Goal: Task Accomplishment & Management: Manage account settings

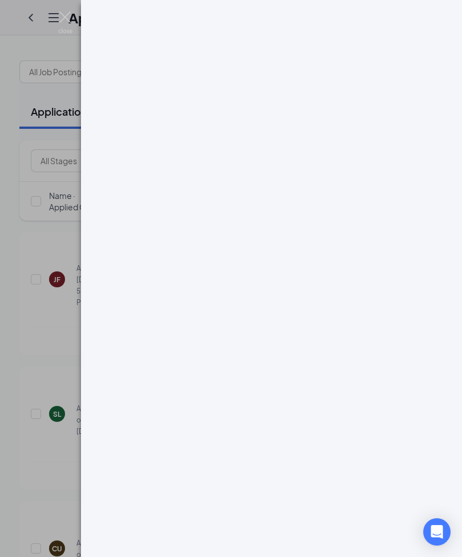
click at [67, 19] on img at bounding box center [65, 22] width 14 height 22
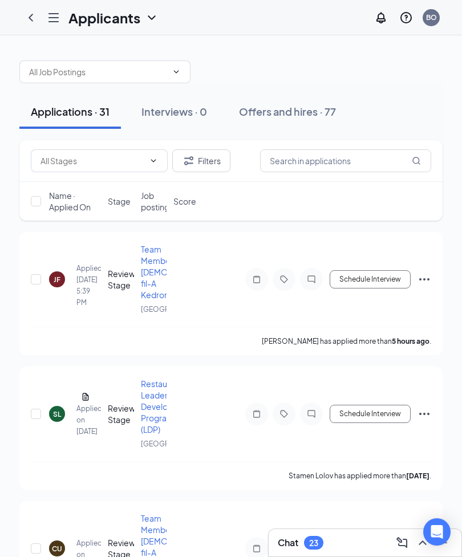
click at [70, 22] on h1 "Applicants" at bounding box center [104, 17] width 72 height 19
click at [421, 71] on div at bounding box center [230, 66] width 423 height 34
click at [327, 112] on div "Offers and hires · 77" at bounding box center [287, 111] width 97 height 14
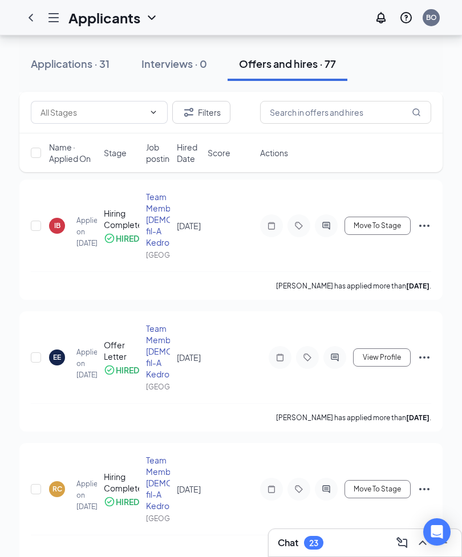
scroll to position [1367, 0]
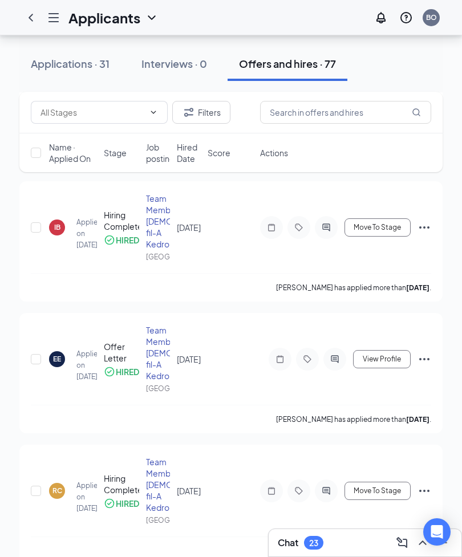
click at [34, 16] on icon "ChevronLeft" at bounding box center [31, 18] width 14 height 14
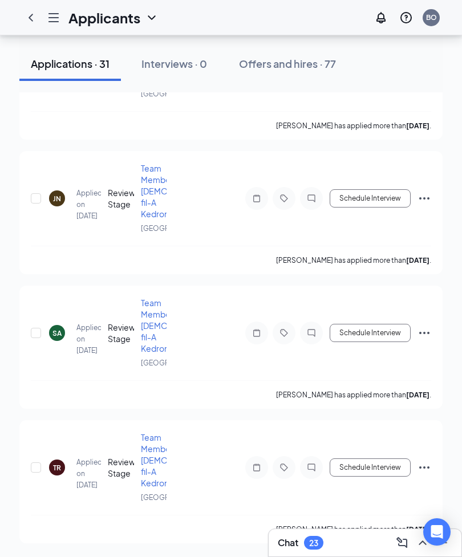
scroll to position [1125, 0]
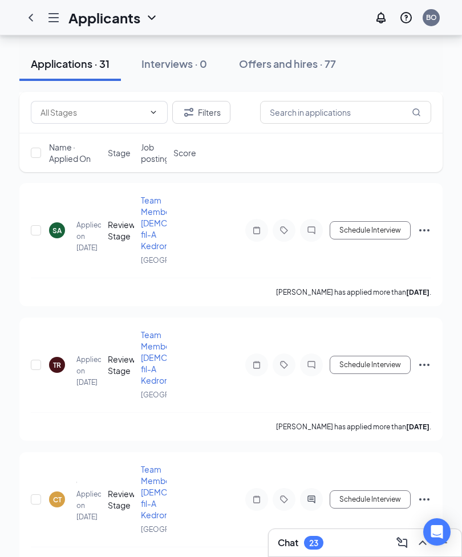
click at [60, 17] on icon "Hamburger" at bounding box center [54, 18] width 14 height 14
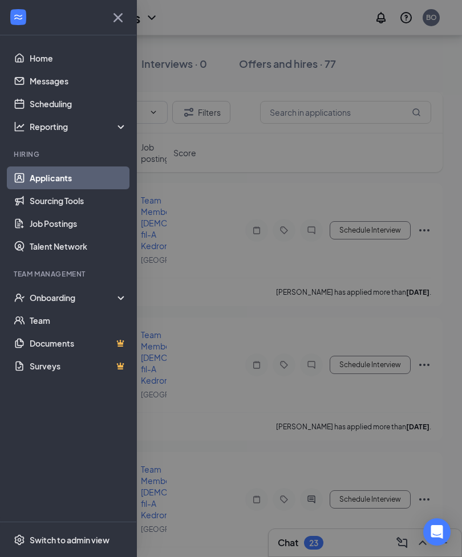
click at [20, 21] on icon "WorkstreamLogo" at bounding box center [18, 16] width 11 height 11
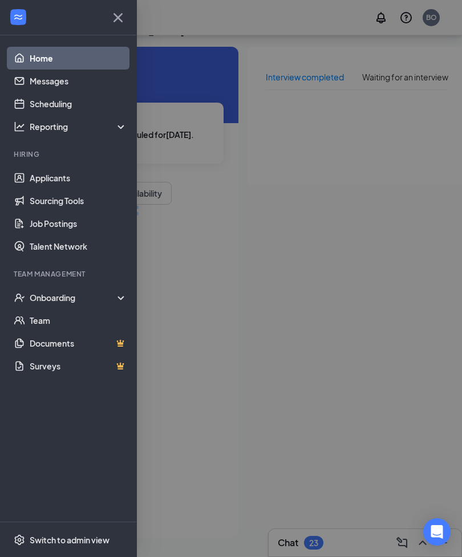
click at [428, 19] on div at bounding box center [231, 278] width 462 height 557
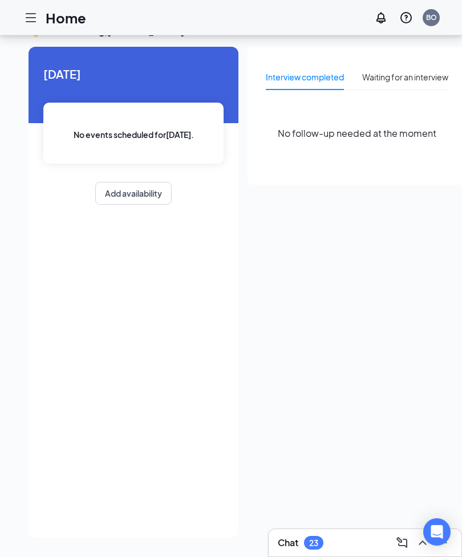
click at [433, 21] on div "BO" at bounding box center [431, 18] width 11 height 10
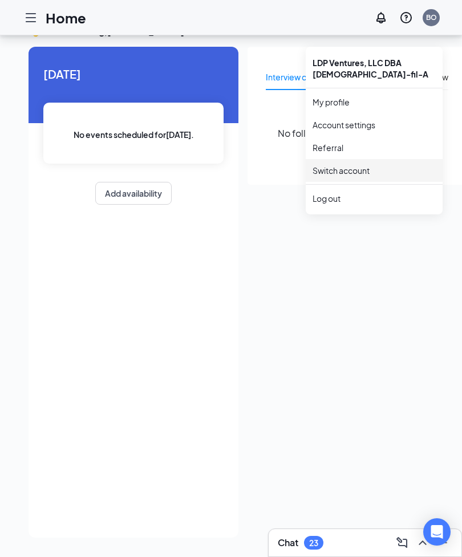
click at [369, 165] on link "Switch account" at bounding box center [340, 170] width 57 height 10
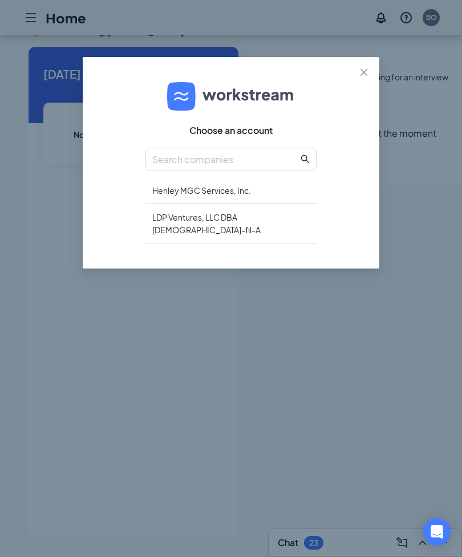
click at [271, 188] on div "Henley MGC Services, Inc." at bounding box center [230, 190] width 171 height 27
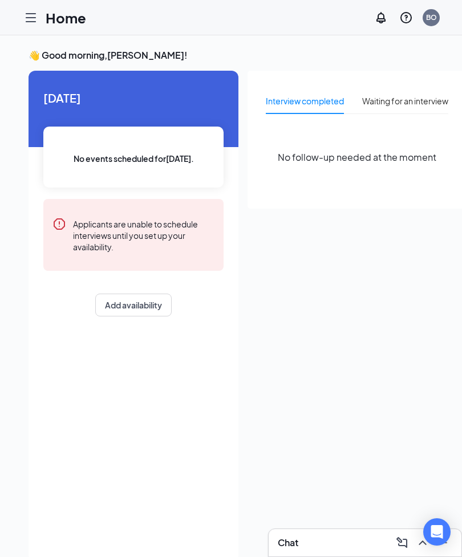
click at [38, 17] on div at bounding box center [30, 17] width 23 height 23
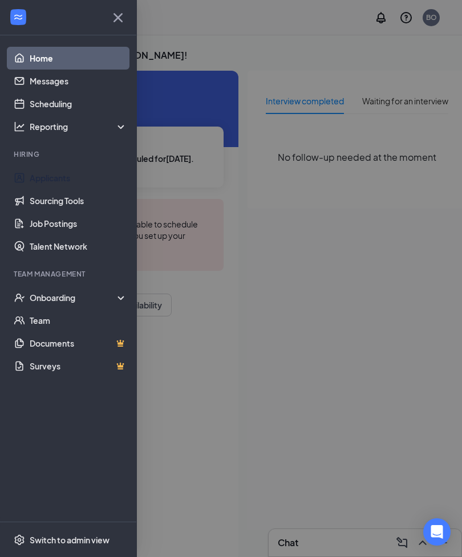
click at [73, 175] on link "Applicants" at bounding box center [78, 177] width 97 height 23
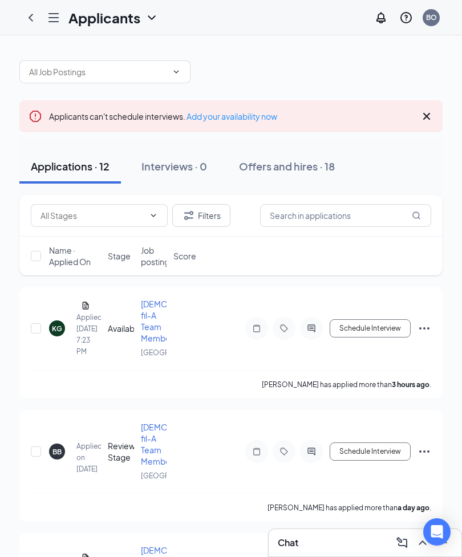
click at [428, 117] on icon "Cross" at bounding box center [426, 116] width 7 height 7
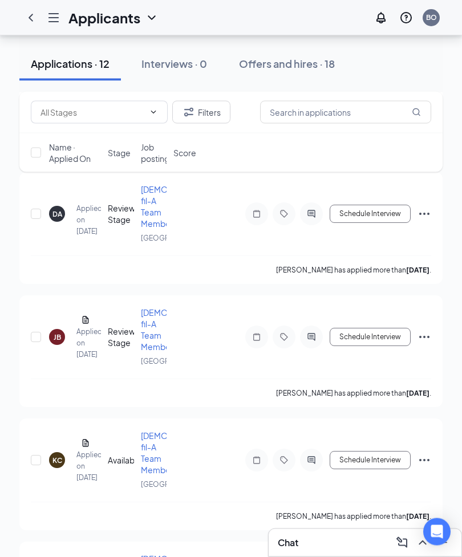
scroll to position [800, 0]
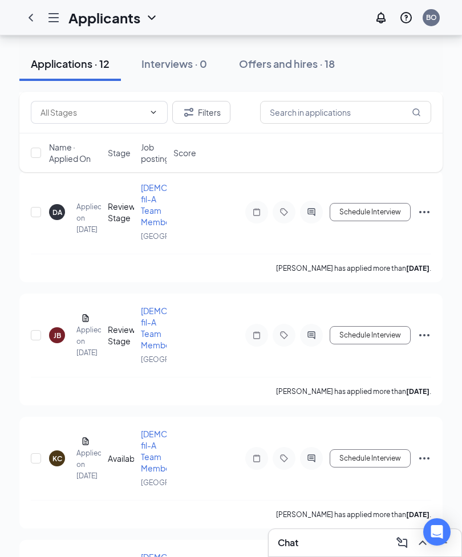
click at [148, 19] on icon "ChevronDown" at bounding box center [152, 18] width 14 height 14
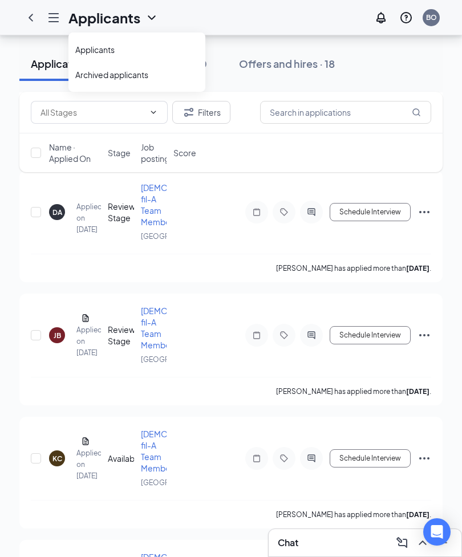
click at [135, 76] on link "Archived applicants" at bounding box center [136, 74] width 123 height 11
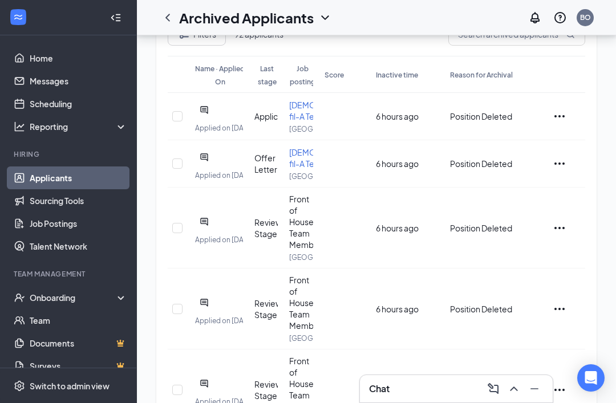
scroll to position [91, 0]
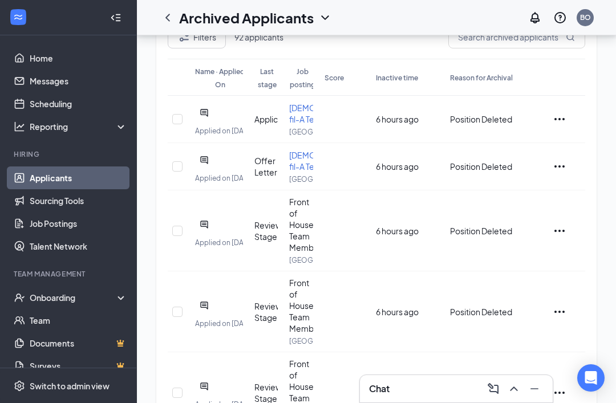
click at [461, 120] on icon "Ellipses" at bounding box center [559, 119] width 10 height 2
click at [461, 99] on div "[PERSON_NAME] Applied on [DATE] Application [DEMOGRAPHIC_DATA]-fil-A Team Membe…" at bounding box center [376, 119] width 417 height 47
click at [232, 125] on span "[PERSON_NAME] Applied on [DATE]" at bounding box center [219, 118] width 48 height 35
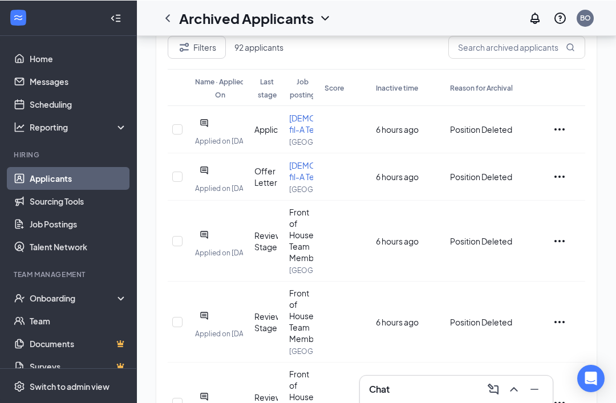
scroll to position [80, 0]
click at [231, 131] on span "[PERSON_NAME] Applied on [DATE]" at bounding box center [219, 129] width 48 height 35
click at [241, 127] on span "[PERSON_NAME] Applied on [DATE]" at bounding box center [219, 129] width 48 height 35
click at [403, 153] on div "[PERSON_NAME] Applied on [DATE] Application [DEMOGRAPHIC_DATA]-fil-A Team Membe…" at bounding box center [376, 129] width 417 height 47
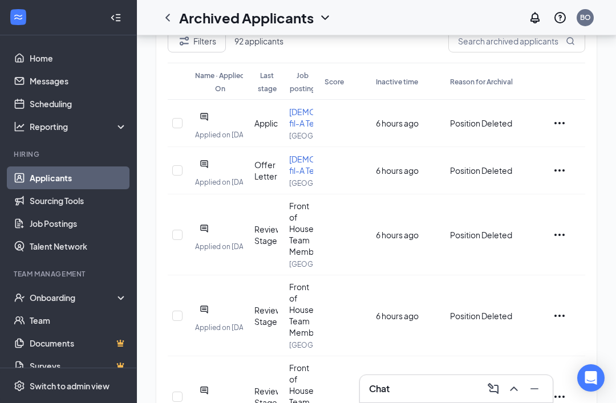
scroll to position [0, 0]
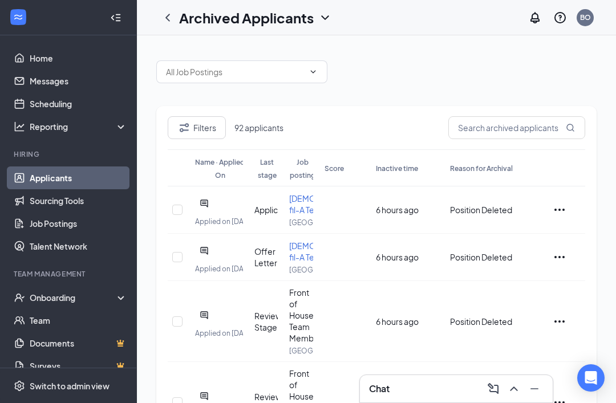
click at [193, 127] on button "Filters" at bounding box center [197, 127] width 58 height 23
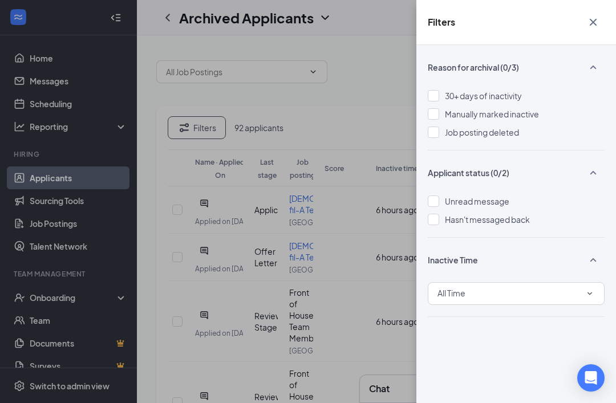
click at [461, 13] on button "button" at bounding box center [593, 22] width 23 height 22
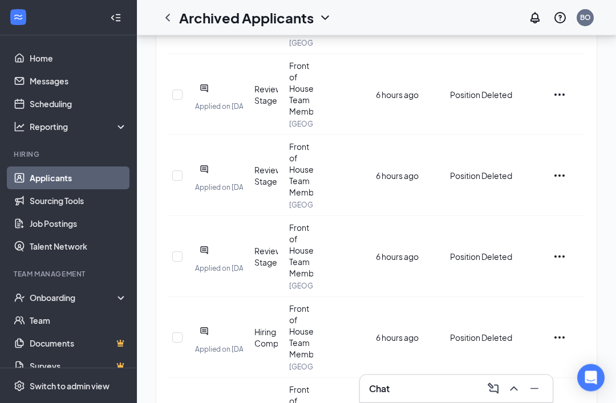
scroll to position [308, 0]
click at [47, 302] on div "Onboarding" at bounding box center [74, 297] width 88 height 11
click at [42, 323] on link "Overview" at bounding box center [78, 320] width 97 height 23
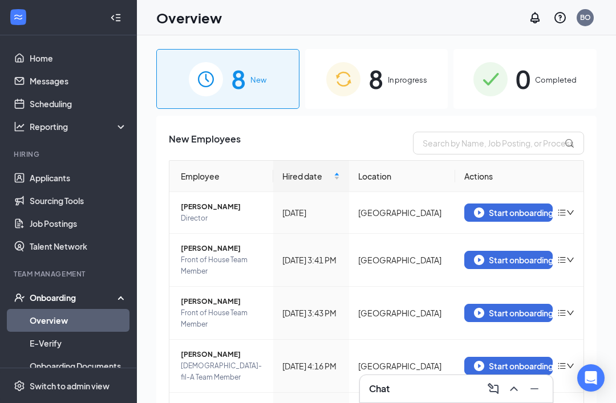
click at [411, 77] on span "In progress" at bounding box center [407, 79] width 39 height 11
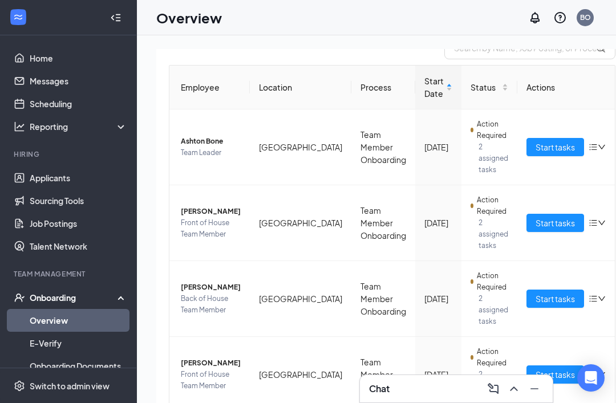
scroll to position [95, 0]
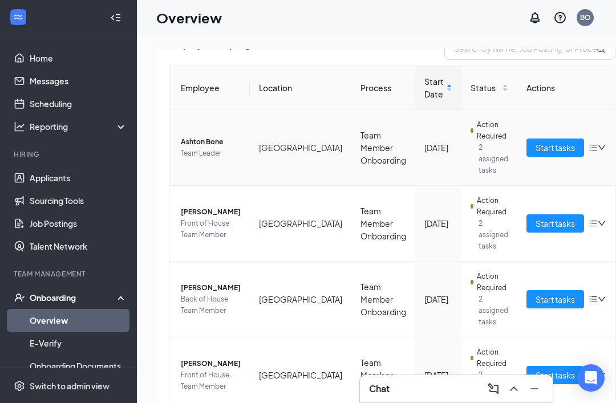
click at [461, 144] on span "2 assigned tasks" at bounding box center [493, 159] width 30 height 34
click at [461, 142] on span "2 assigned tasks" at bounding box center [493, 159] width 30 height 34
click at [461, 149] on span "Start tasks" at bounding box center [554, 147] width 39 height 13
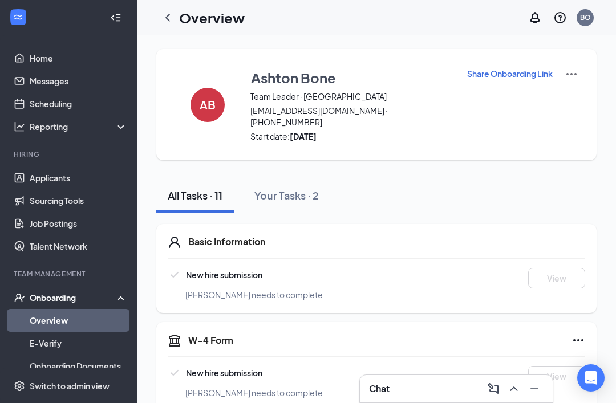
click at [170, 16] on icon "ChevronLeft" at bounding box center [168, 18] width 14 height 14
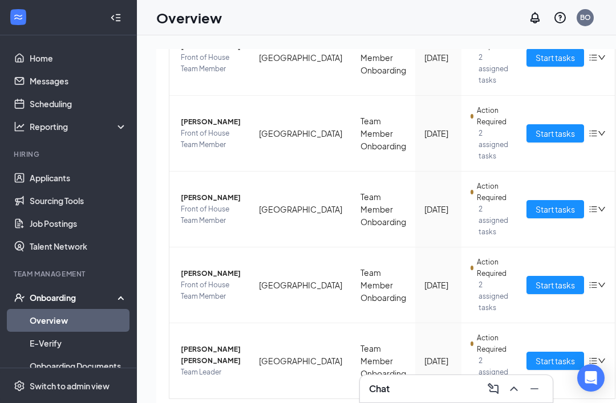
scroll to position [411, 0]
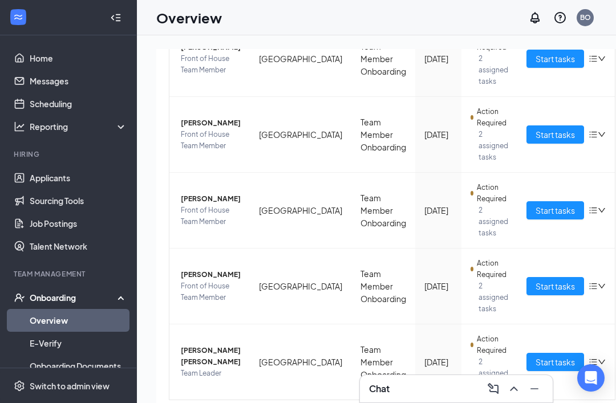
click at [461, 365] on span "Start tasks" at bounding box center [554, 362] width 39 height 13
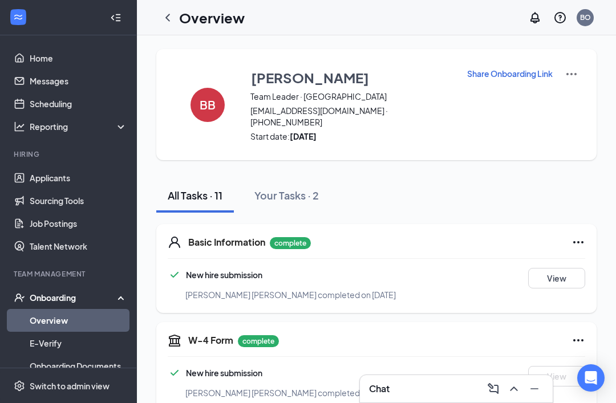
click at [169, 16] on icon "ChevronLeft" at bounding box center [168, 18] width 14 height 14
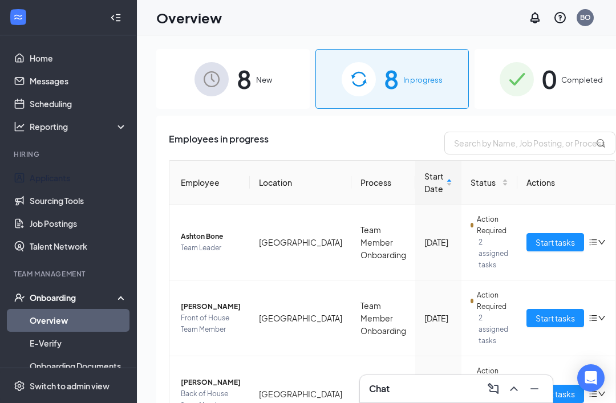
click at [42, 181] on link "Applicants" at bounding box center [78, 177] width 97 height 23
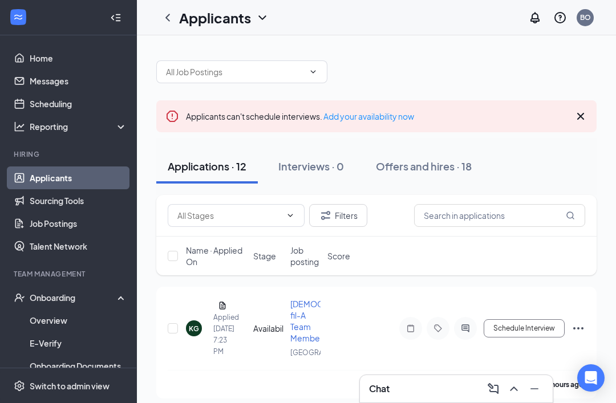
click at [256, 25] on div "Applicants" at bounding box center [224, 17] width 90 height 19
click at [262, 75] on link "Archived applicants" at bounding box center [247, 74] width 123 height 11
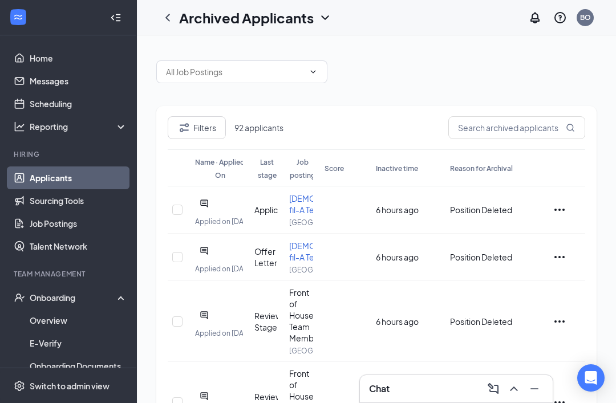
click at [461, 217] on icon "Ellipses" at bounding box center [559, 210] width 14 height 14
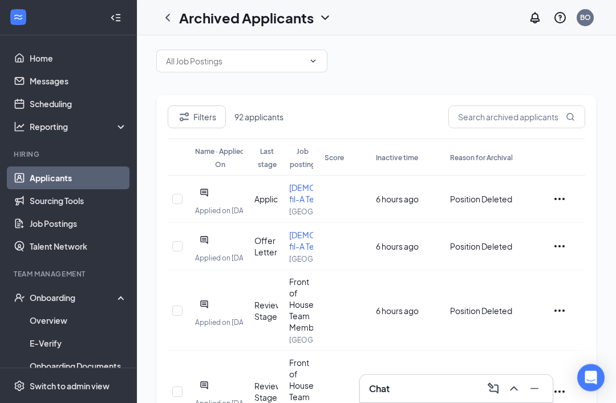
click at [461, 206] on icon "Ellipses" at bounding box center [559, 200] width 14 height 14
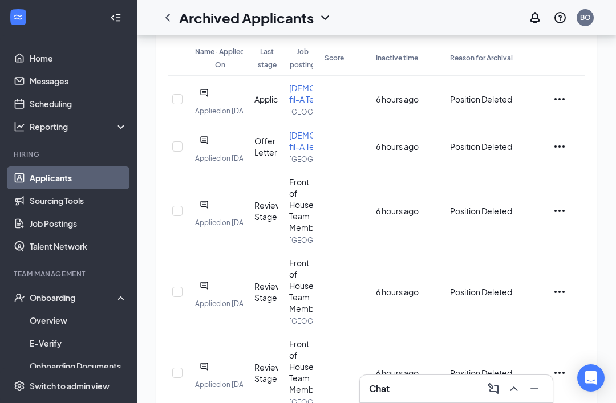
scroll to position [110, 0]
click at [461, 107] on icon "Ellipses" at bounding box center [559, 100] width 14 height 14
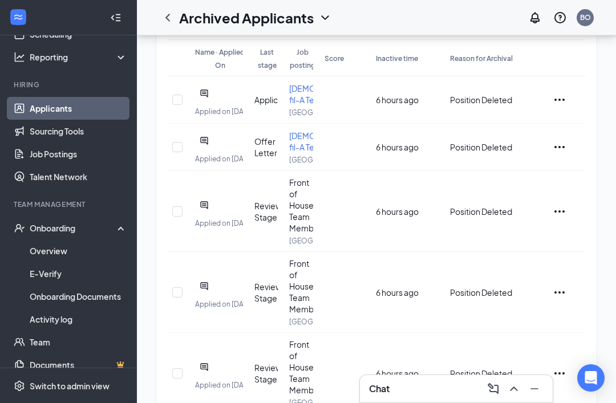
scroll to position [69, 0]
click at [103, 392] on div "Switch to admin view" at bounding box center [70, 385] width 80 height 11
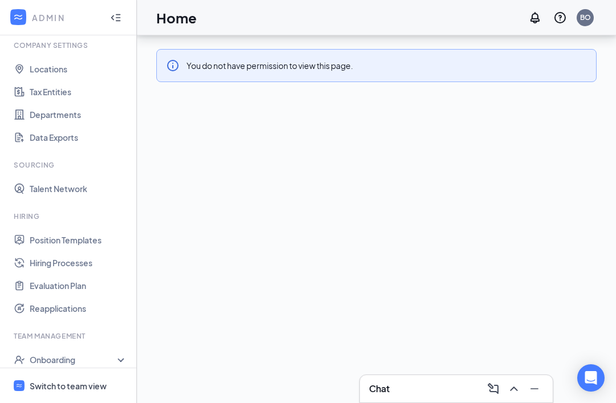
scroll to position [36, 0]
click at [45, 297] on link "Reapplications" at bounding box center [78, 308] width 97 height 23
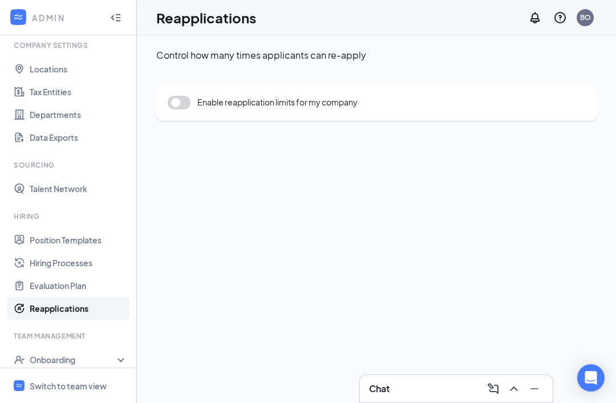
scroll to position [36, 0]
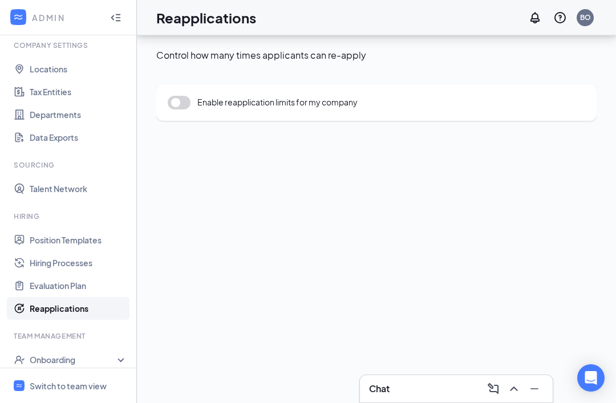
click at [122, 361] on icon at bounding box center [123, 361] width 9 height 0
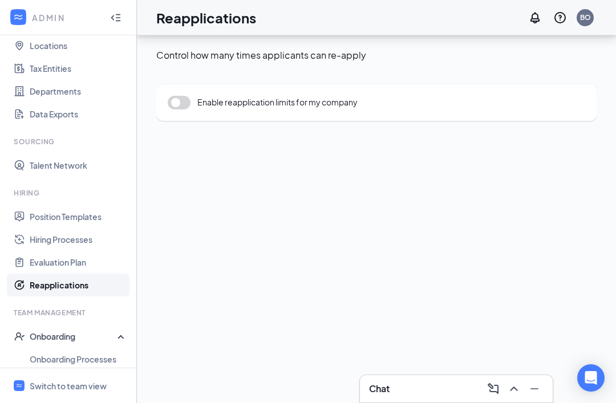
scroll to position [63, 0]
click at [92, 229] on link "Hiring Processes" at bounding box center [78, 240] width 97 height 23
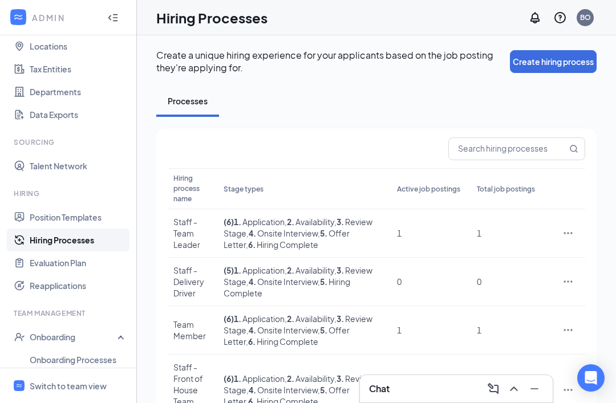
click at [119, 12] on div at bounding box center [115, 17] width 23 height 23
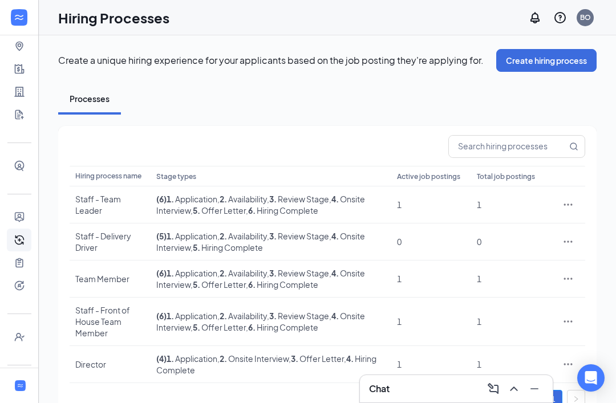
scroll to position [40, 0]
click at [20, 15] on icon "Expand" at bounding box center [19, 17] width 11 height 11
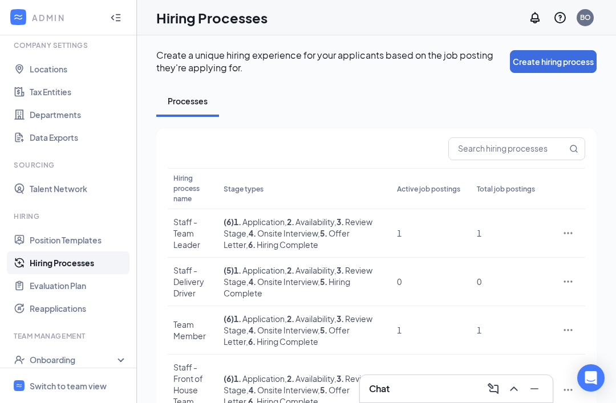
click at [47, 13] on div "ADMIN" at bounding box center [66, 17] width 68 height 11
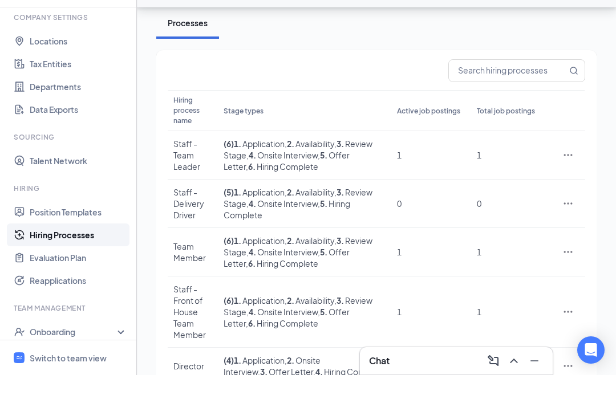
scroll to position [50, 0]
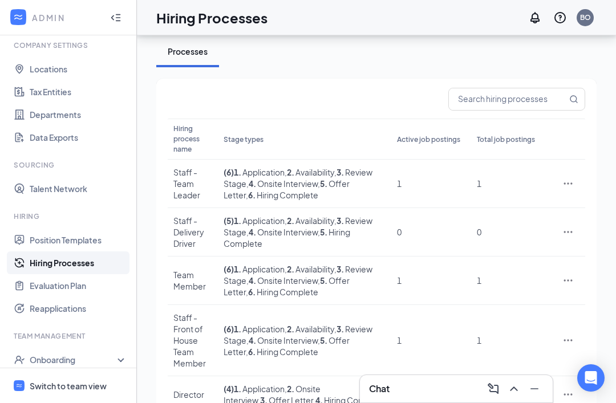
click at [104, 392] on div "Switch to team view" at bounding box center [68, 385] width 77 height 11
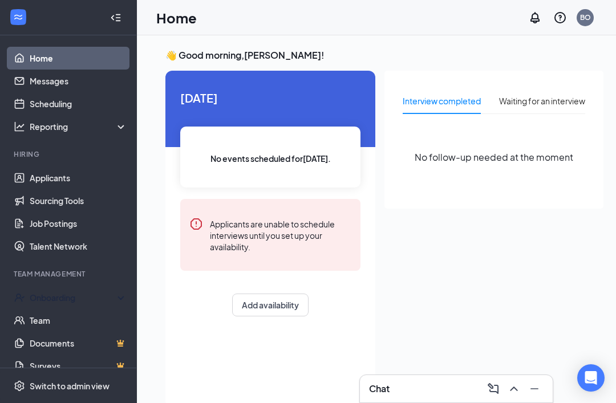
click at [52, 300] on div "Onboarding" at bounding box center [74, 297] width 88 height 11
click at [43, 321] on link "Overview" at bounding box center [78, 320] width 97 height 23
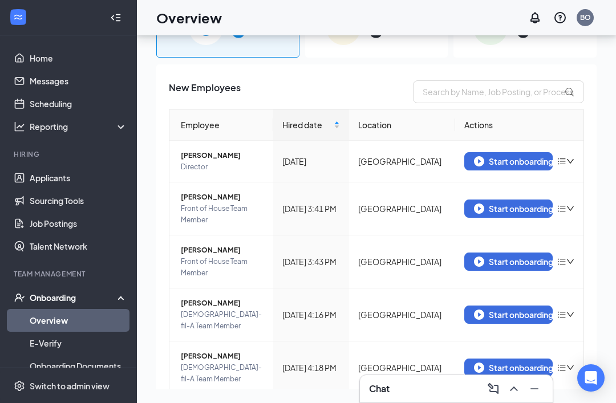
click at [45, 187] on link "Applicants" at bounding box center [78, 177] width 97 height 23
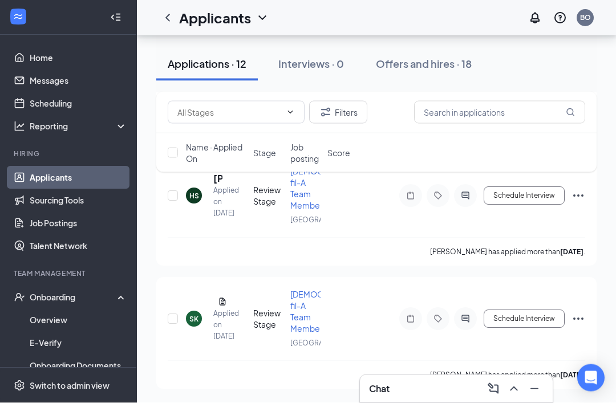
scroll to position [1450, 0]
click at [461, 197] on icon "Ellipses" at bounding box center [578, 196] width 10 height 2
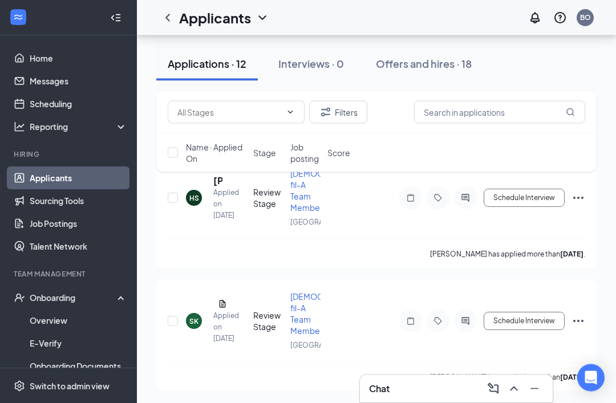
scroll to position [1363, 0]
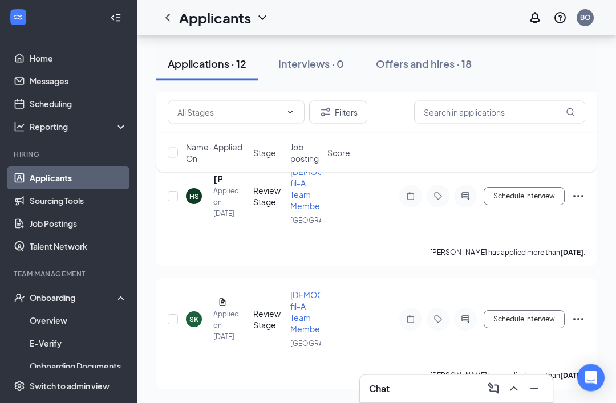
click at [461, 204] on icon "Ellipses" at bounding box center [578, 197] width 14 height 14
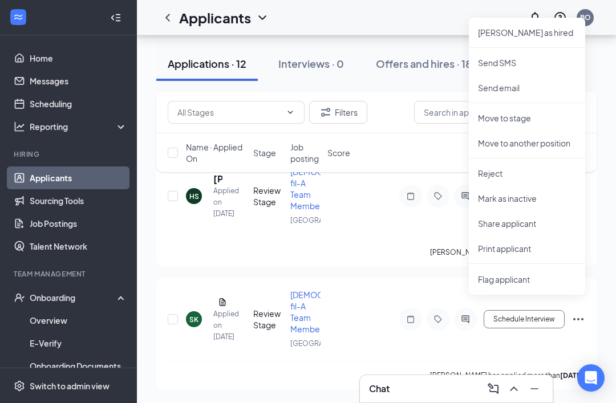
click at [461, 119] on p "Move to stage" at bounding box center [527, 117] width 98 height 11
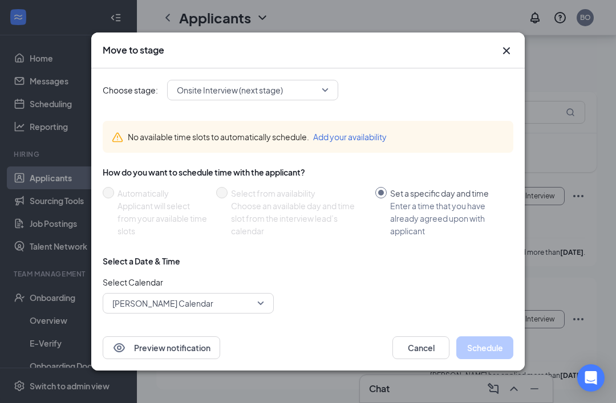
type input "[DATE]"
click at [319, 95] on span "Onsite Interview (next stage)" at bounding box center [253, 90] width 152 height 17
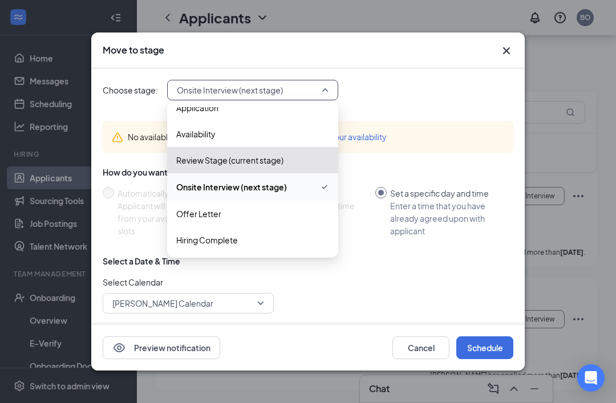
scroll to position [13, 0]
click at [259, 240] on span "Hiring Complete" at bounding box center [252, 240] width 153 height 13
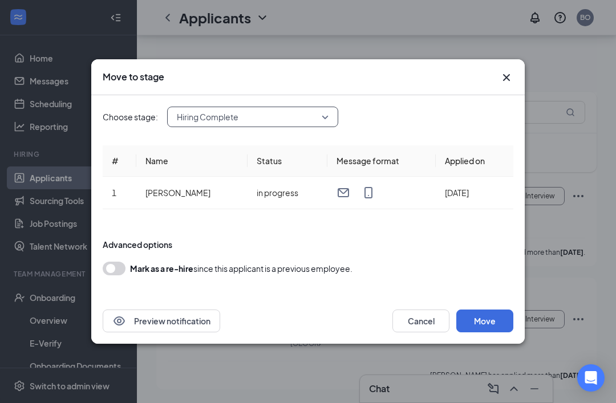
click at [461, 332] on button "Move" at bounding box center [484, 321] width 57 height 23
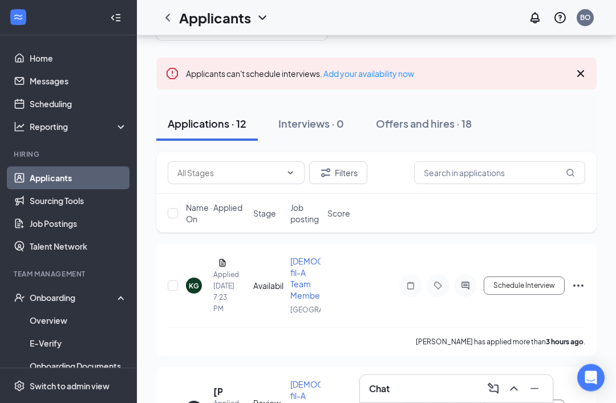
scroll to position [0, 0]
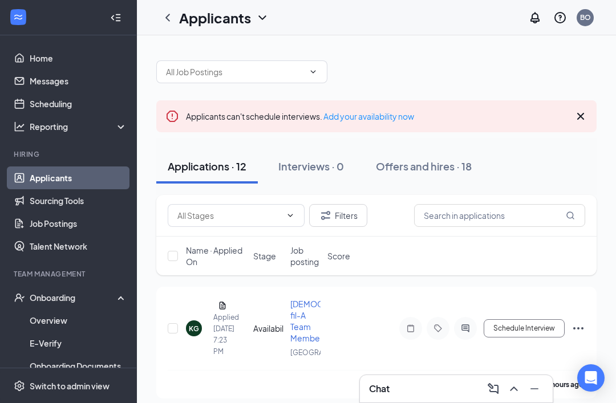
click at [263, 25] on div "Applicants" at bounding box center [224, 17] width 90 height 19
click at [257, 73] on link "Archived applicants" at bounding box center [247, 74] width 123 height 11
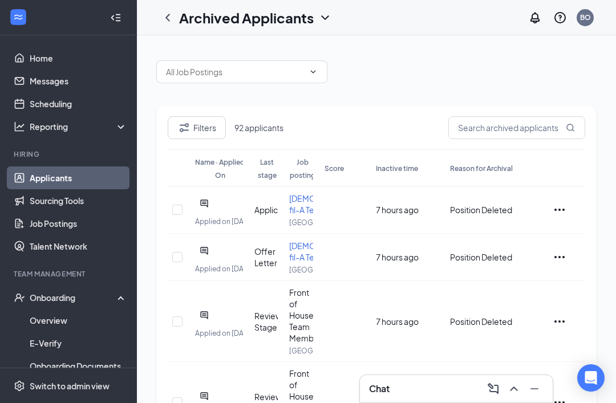
click at [306, 215] on span "[DEMOGRAPHIC_DATA]-fil-A Team Member" at bounding box center [335, 204] width 93 height 22
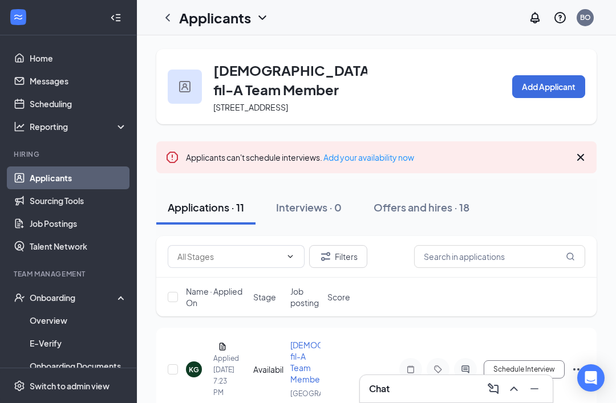
click at [461, 164] on icon "Cross" at bounding box center [581, 158] width 14 height 14
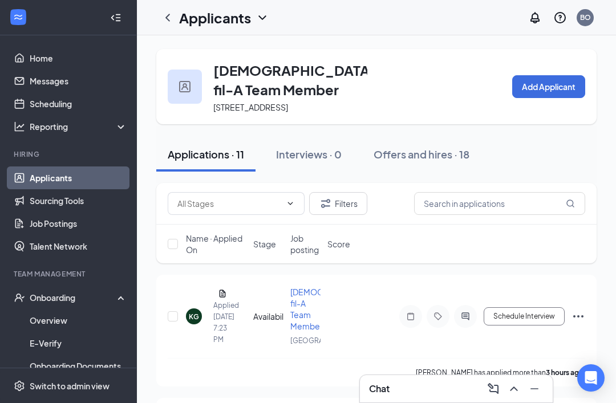
click at [461, 92] on button "Add Applicant" at bounding box center [548, 86] width 73 height 23
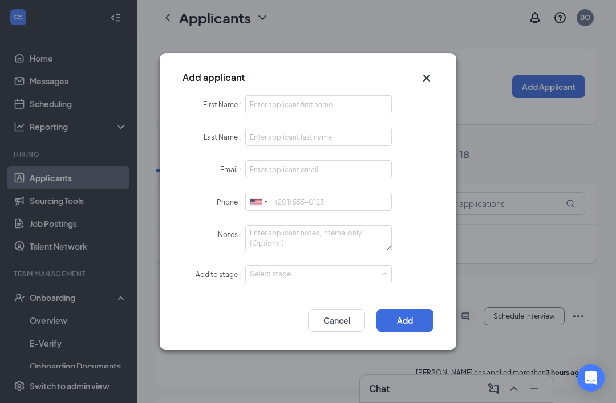
click at [429, 79] on icon "Cross" at bounding box center [427, 78] width 14 height 14
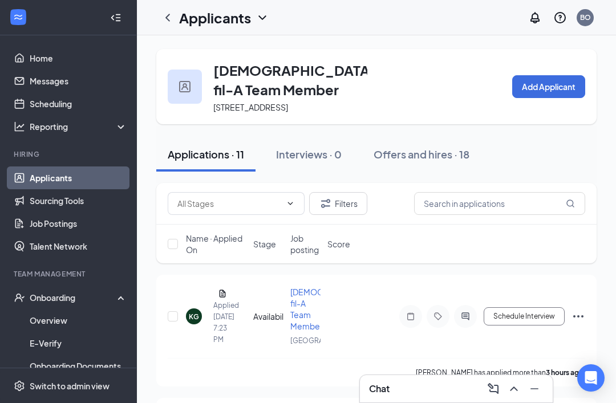
click at [261, 22] on icon "ChevronDown" at bounding box center [262, 18] width 14 height 14
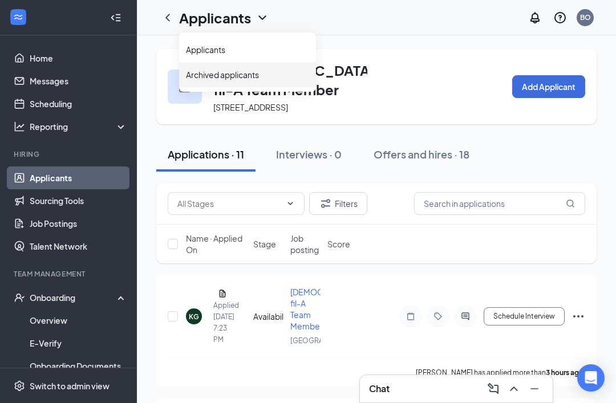
click at [254, 79] on link "Archived applicants" at bounding box center [247, 74] width 123 height 11
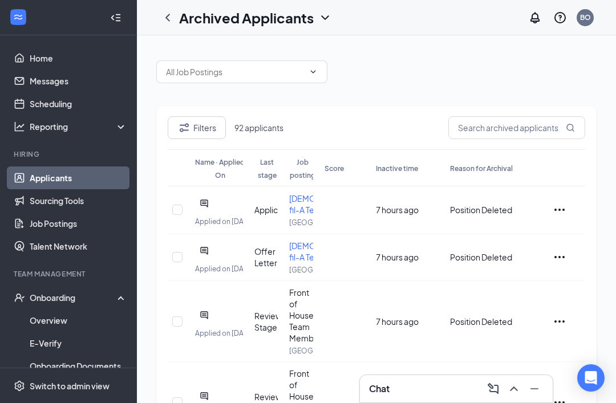
click at [121, 21] on icon "Collapse" at bounding box center [115, 17] width 11 height 11
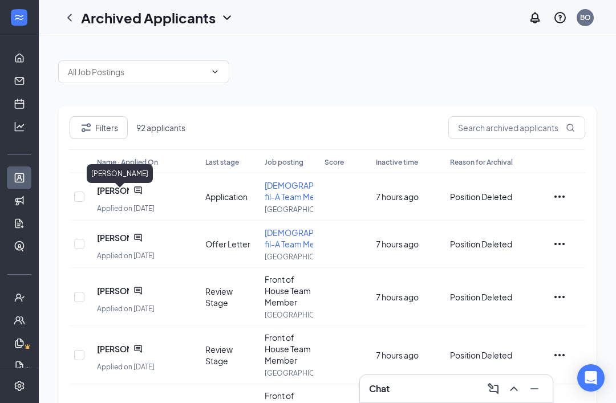
click at [115, 196] on span "[PERSON_NAME]" at bounding box center [113, 190] width 32 height 11
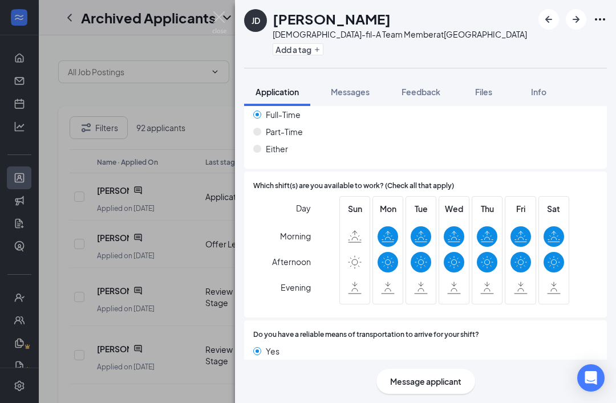
scroll to position [36, 0]
click at [302, 397] on div "Offer Letter" at bounding box center [284, 402] width 45 height 11
click at [461, 397] on div "Version 1 of 2" at bounding box center [567, 402] width 43 height 10
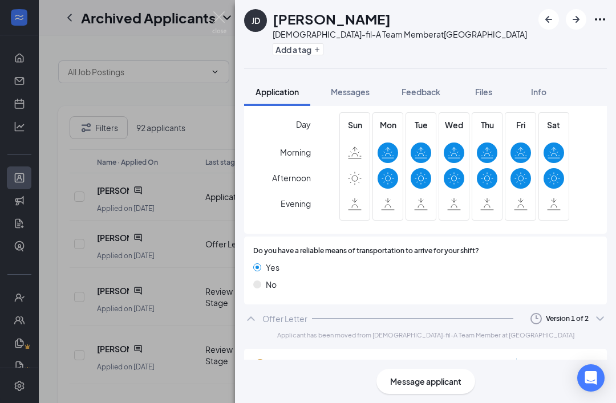
scroll to position [804, 0]
click at [452, 380] on span "Message applicant" at bounding box center [425, 381] width 71 height 13
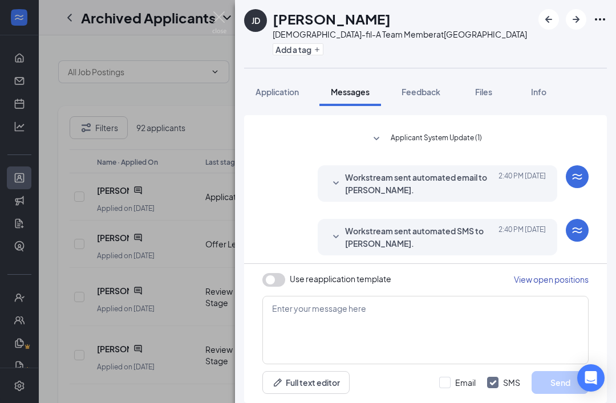
scroll to position [219, 0]
click at [222, 22] on img at bounding box center [219, 22] width 14 height 22
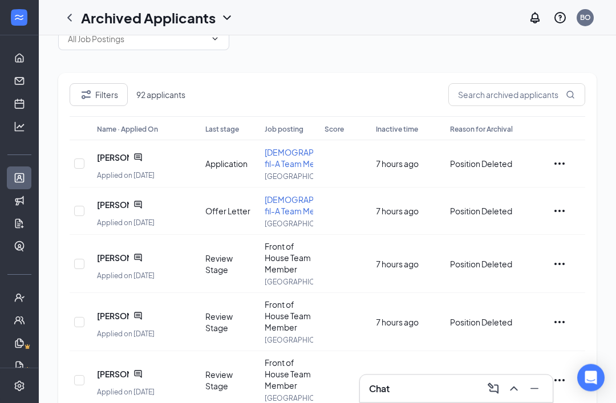
scroll to position [40, 0]
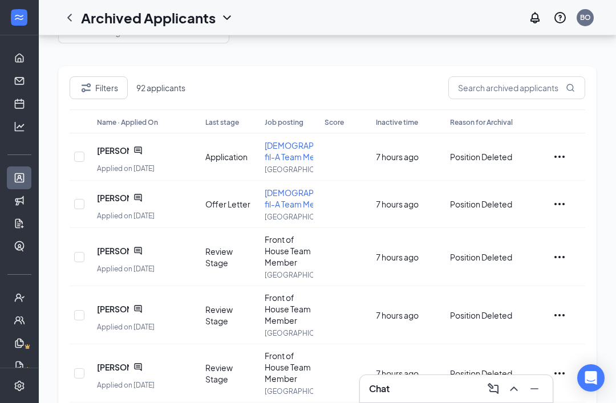
click at [81, 158] on input "checkbox" at bounding box center [79, 157] width 10 height 10
checkbox input "true"
click at [82, 209] on input "checkbox" at bounding box center [79, 204] width 10 height 10
checkbox input "true"
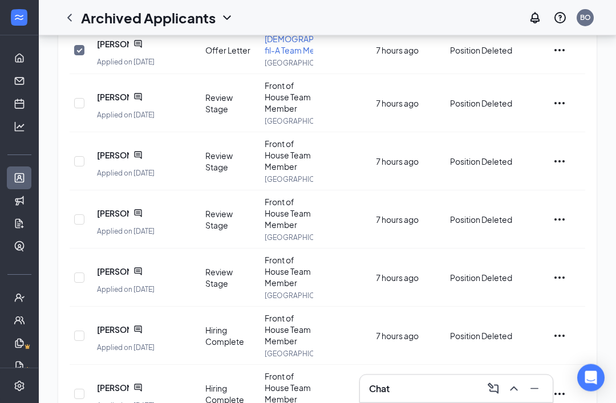
scroll to position [194, 0]
click at [79, 341] on input "checkbox" at bounding box center [79, 336] width 10 height 10
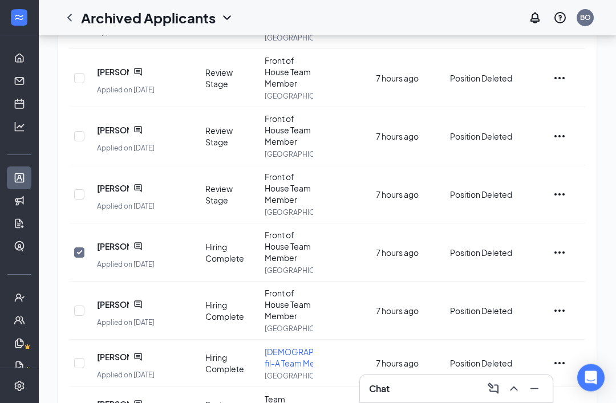
scroll to position [277, 0]
click at [81, 258] on input "checkbox" at bounding box center [79, 252] width 10 height 10
checkbox input "false"
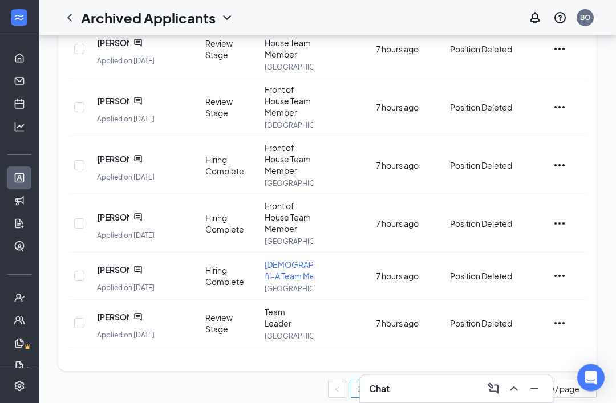
scroll to position [367, 0]
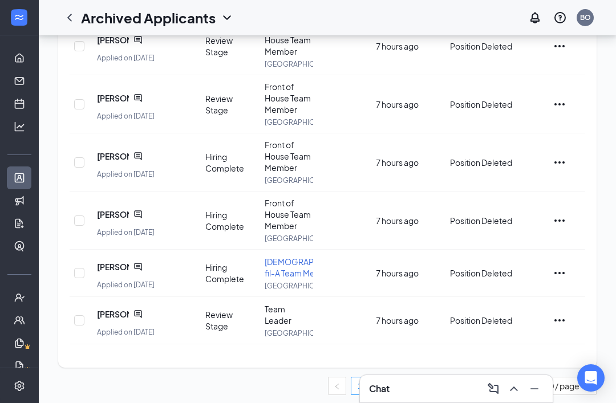
click at [80, 278] on input "checkbox" at bounding box center [79, 273] width 10 height 10
checkbox input "true"
click at [461, 396] on icon "Minimize" at bounding box center [534, 389] width 14 height 14
click at [379, 395] on link "2" at bounding box center [382, 385] width 17 height 17
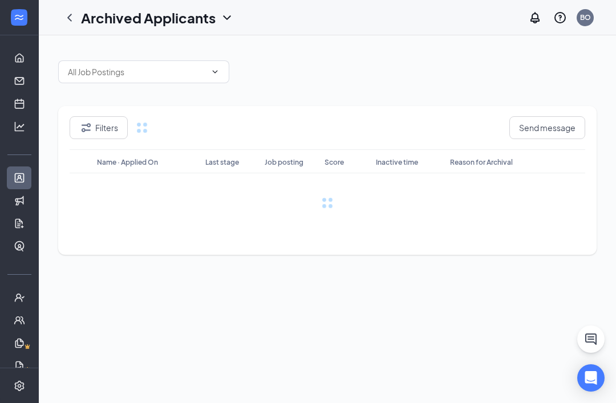
scroll to position [0, 0]
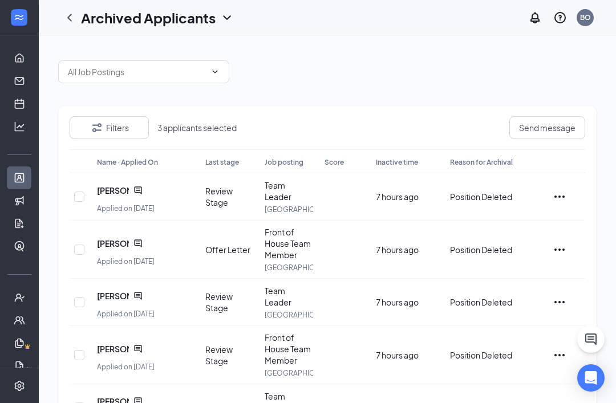
click at [83, 248] on input "checkbox" at bounding box center [79, 250] width 10 height 10
checkbox input "true"
click at [83, 403] on input "checkbox" at bounding box center [79, 408] width 10 height 10
checkbox input "true"
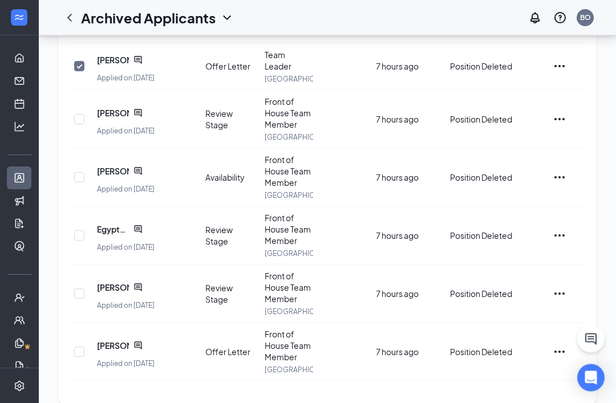
scroll to position [343, 0]
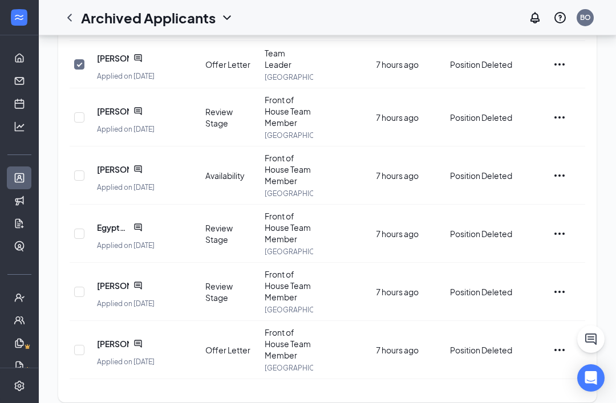
click at [75, 346] on input "checkbox" at bounding box center [79, 350] width 10 height 10
checkbox input "true"
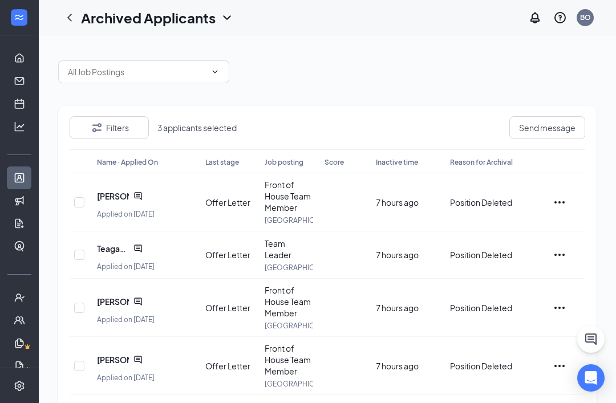
click at [79, 201] on input "checkbox" at bounding box center [79, 202] width 10 height 10
checkbox input "true"
click at [81, 257] on input "checkbox" at bounding box center [79, 255] width 10 height 10
checkbox input "true"
click at [80, 310] on input "checkbox" at bounding box center [79, 308] width 10 height 10
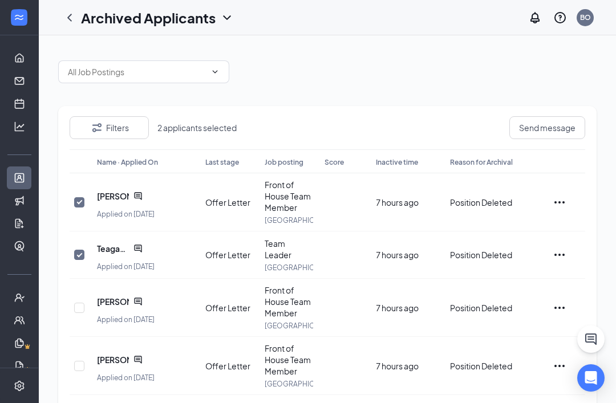
checkbox input "true"
click at [79, 368] on input "checkbox" at bounding box center [79, 366] width 10 height 10
checkbox input "true"
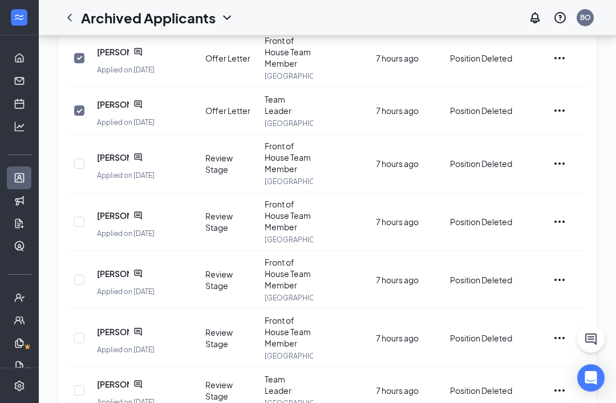
scroll to position [343, 0]
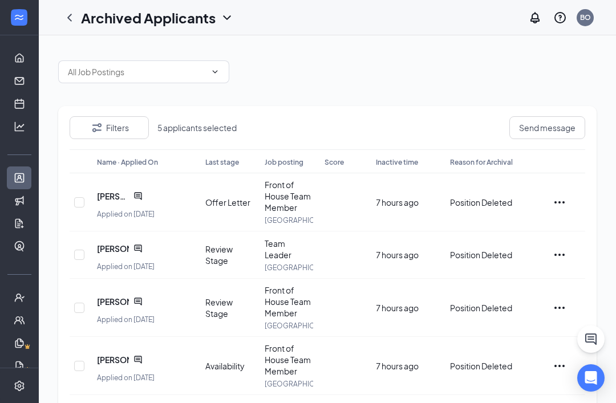
click at [83, 200] on input "checkbox" at bounding box center [79, 202] width 10 height 10
checkbox input "true"
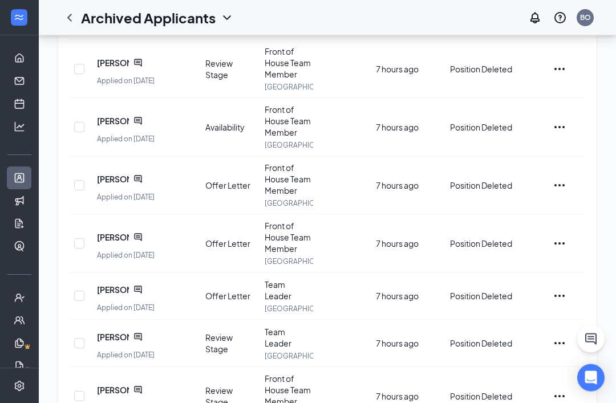
scroll to position [254, 0]
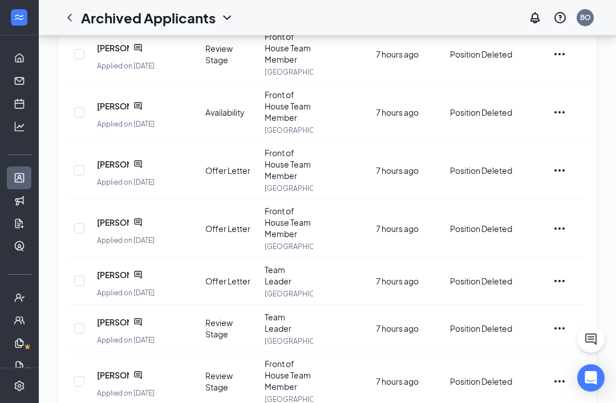
click at [83, 166] on input "checkbox" at bounding box center [79, 170] width 10 height 10
checkbox input "true"
click at [82, 231] on input "checkbox" at bounding box center [79, 228] width 10 height 10
checkbox input "true"
click at [78, 283] on input "checkbox" at bounding box center [79, 281] width 10 height 10
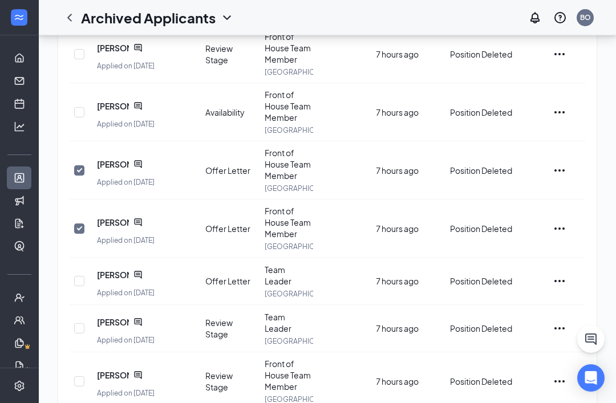
checkbox input "true"
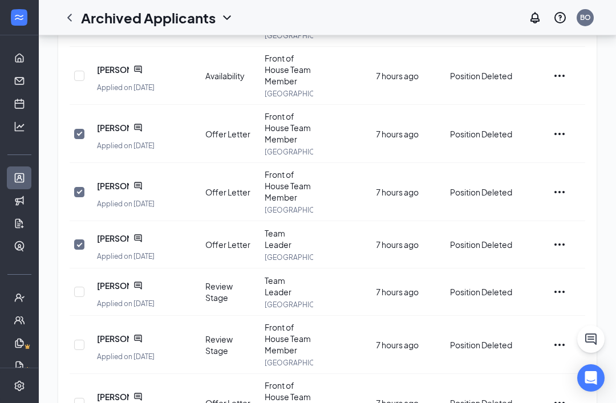
scroll to position [343, 0]
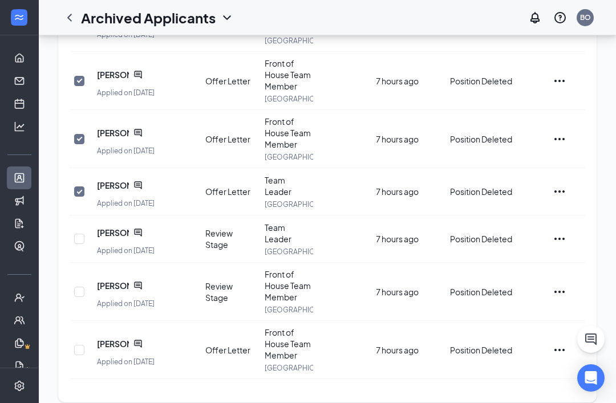
click at [77, 347] on input "checkbox" at bounding box center [79, 350] width 10 height 10
checkbox input "true"
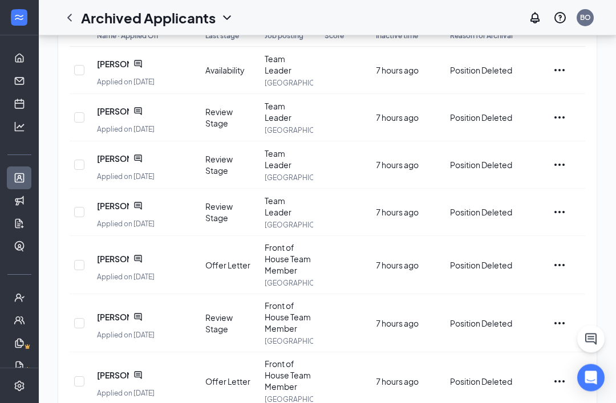
scroll to position [123, 0]
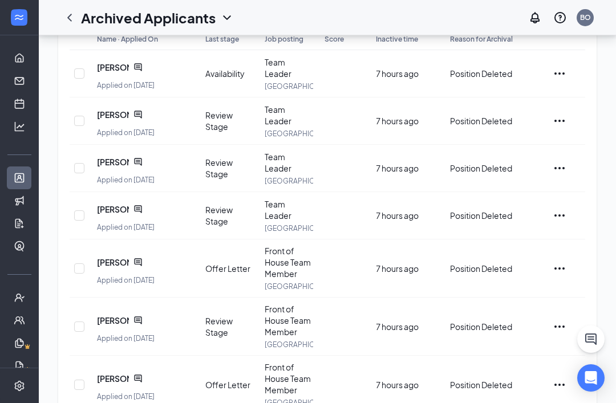
click at [80, 118] on input "checkbox" at bounding box center [79, 121] width 10 height 10
checkbox input "true"
click at [80, 165] on input "checkbox" at bounding box center [79, 168] width 10 height 10
checkbox input "true"
click at [80, 263] on input "checkbox" at bounding box center [79, 268] width 10 height 10
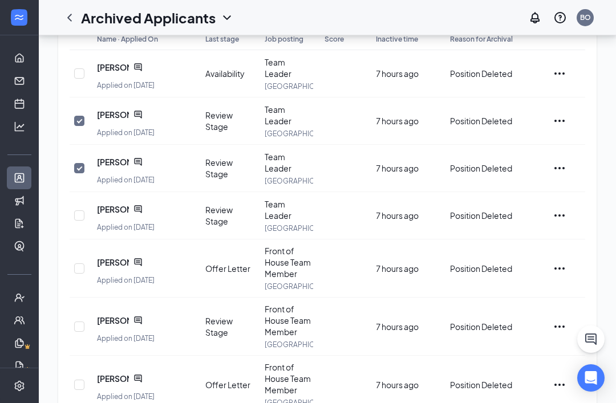
checkbox input "true"
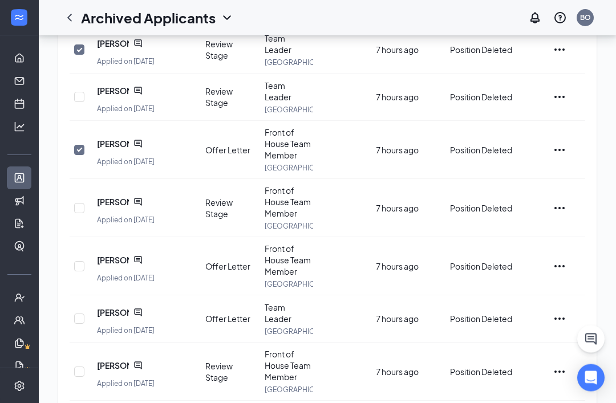
scroll to position [250, 0]
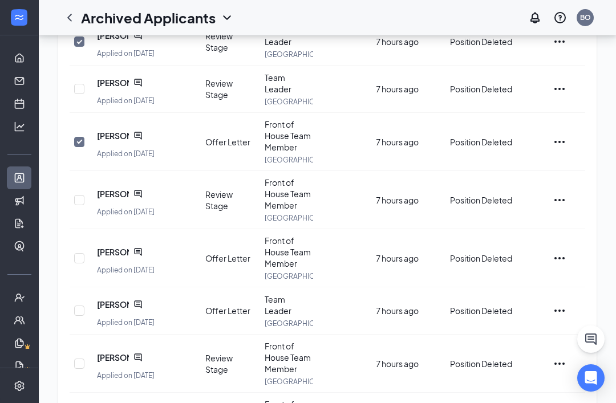
click at [80, 253] on input "checkbox" at bounding box center [79, 258] width 10 height 10
checkbox input "true"
click at [82, 306] on input "checkbox" at bounding box center [79, 311] width 10 height 10
checkbox input "true"
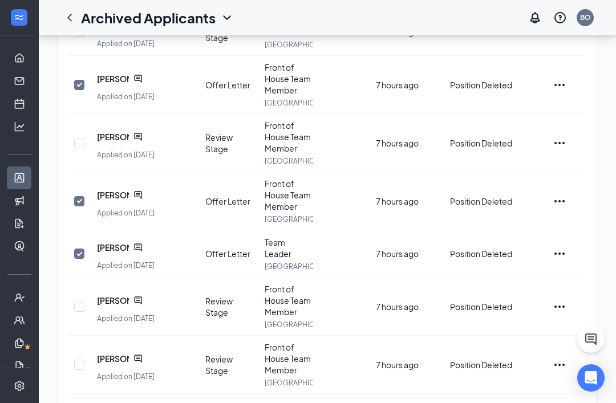
scroll to position [319, 0]
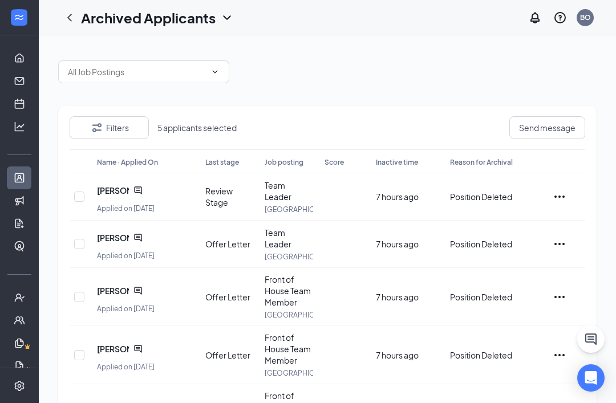
click at [75, 239] on input "checkbox" at bounding box center [79, 244] width 10 height 10
checkbox input "true"
click at [81, 296] on input "checkbox" at bounding box center [79, 297] width 10 height 10
checkbox input "true"
click at [79, 350] on input "checkbox" at bounding box center [79, 355] width 10 height 10
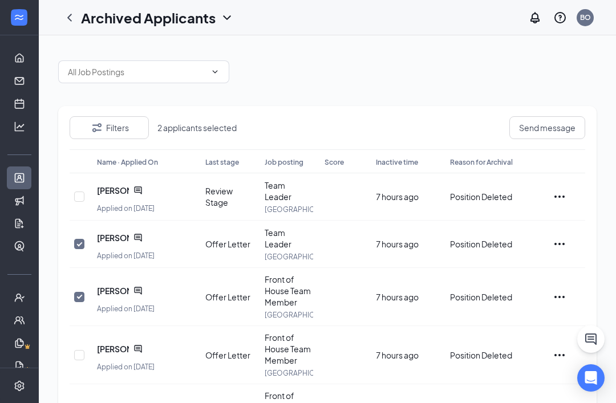
checkbox input "true"
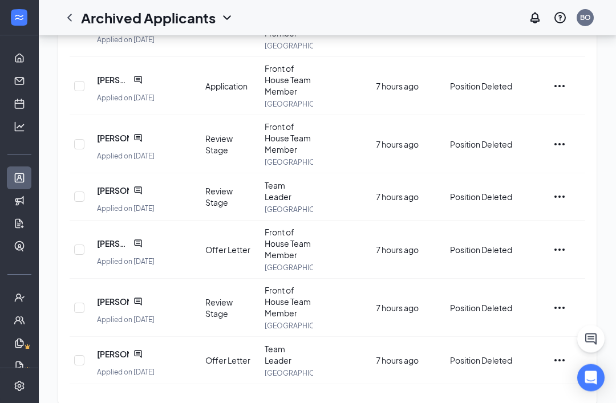
scroll to position [327, 0]
click at [83, 250] on input "checkbox" at bounding box center [79, 250] width 10 height 10
checkbox input "true"
click at [78, 355] on input "checkbox" at bounding box center [79, 360] width 10 height 10
checkbox input "true"
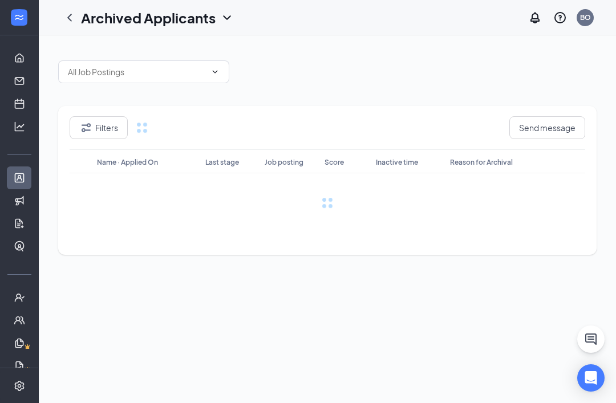
scroll to position [0, 0]
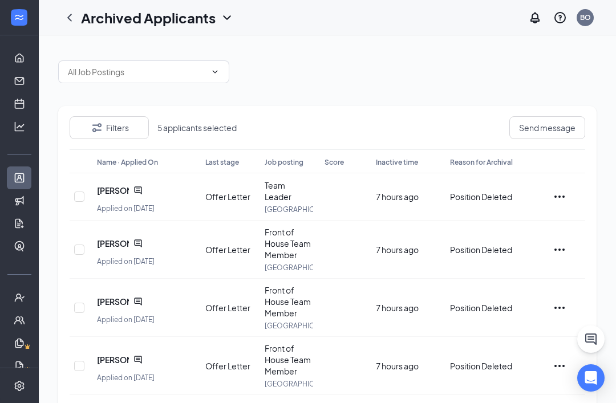
click at [82, 196] on input "checkbox" at bounding box center [79, 197] width 10 height 10
checkbox input "true"
click at [76, 248] on input "checkbox" at bounding box center [79, 250] width 10 height 10
checkbox input "true"
click at [78, 304] on input "checkbox" at bounding box center [79, 308] width 10 height 10
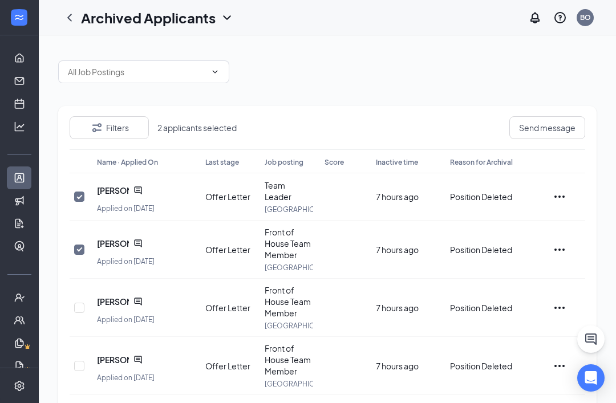
checkbox input "true"
click at [77, 361] on input "checkbox" at bounding box center [79, 366] width 10 height 10
checkbox input "true"
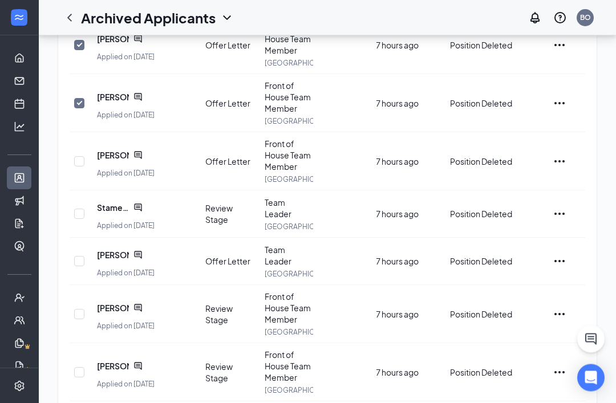
scroll to position [321, 0]
click at [79, 164] on input "checkbox" at bounding box center [79, 161] width 10 height 10
checkbox input "true"
click at [79, 258] on input "checkbox" at bounding box center [79, 261] width 10 height 10
checkbox input "true"
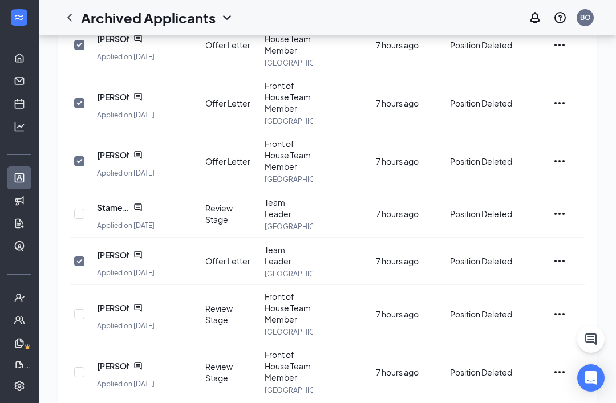
scroll to position [343, 0]
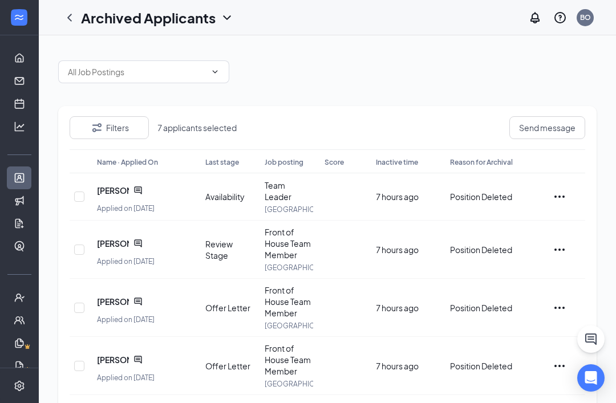
click at [82, 306] on input "checkbox" at bounding box center [79, 308] width 10 height 10
checkbox input "true"
click at [78, 363] on input "checkbox" at bounding box center [79, 366] width 10 height 10
checkbox input "true"
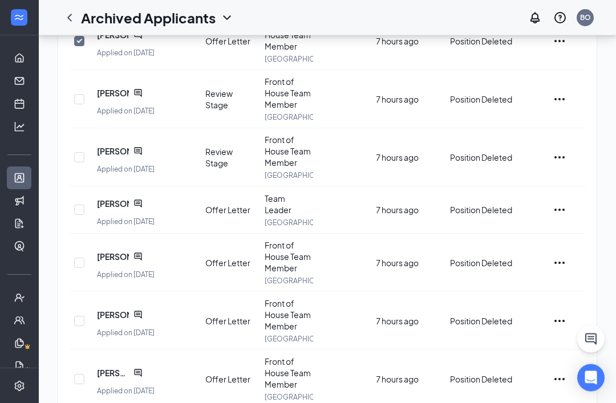
scroll to position [325, 0]
click at [82, 205] on input "checkbox" at bounding box center [79, 210] width 10 height 10
checkbox input "true"
click at [83, 261] on input "checkbox" at bounding box center [79, 263] width 10 height 10
checkbox input "true"
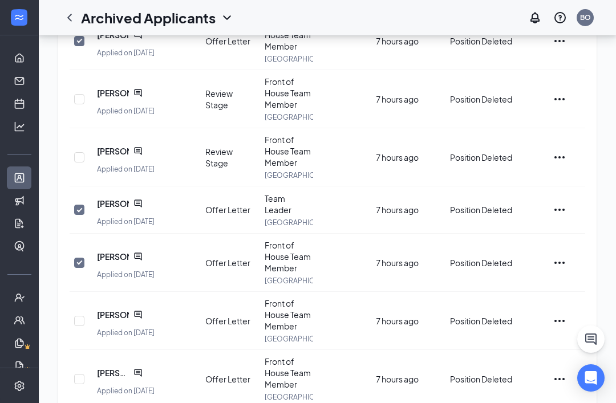
click at [82, 317] on input "checkbox" at bounding box center [79, 321] width 10 height 10
checkbox input "true"
click at [81, 375] on input "checkbox" at bounding box center [79, 379] width 10 height 10
checkbox input "true"
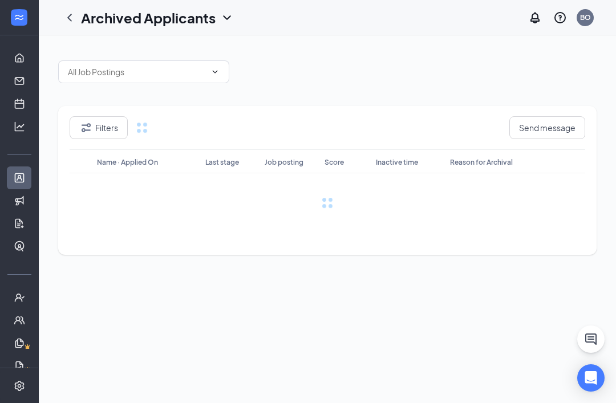
scroll to position [0, 0]
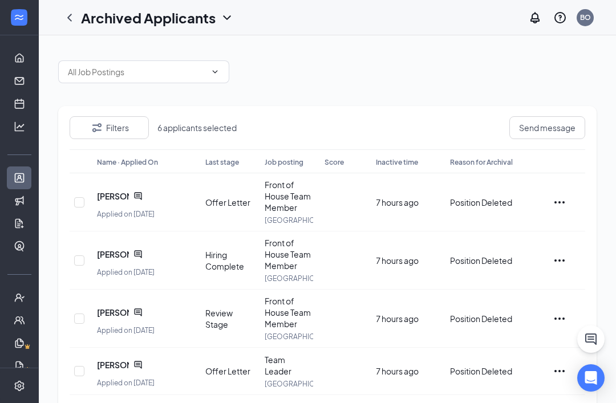
click at [84, 205] on input "checkbox" at bounding box center [79, 202] width 10 height 10
checkbox input "true"
click at [82, 370] on input "checkbox" at bounding box center [79, 371] width 10 height 10
checkbox input "true"
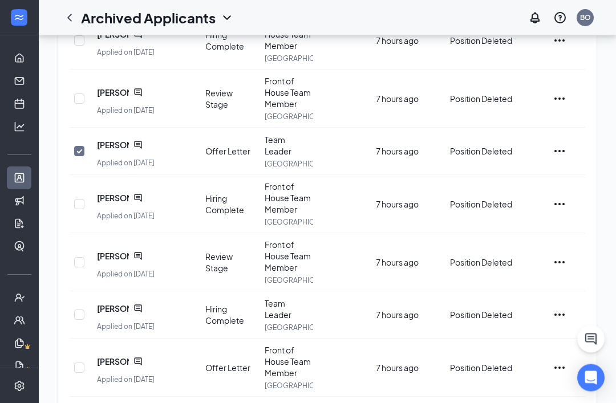
scroll to position [220, 0]
click at [78, 365] on input "checkbox" at bounding box center [79, 368] width 10 height 10
checkbox input "true"
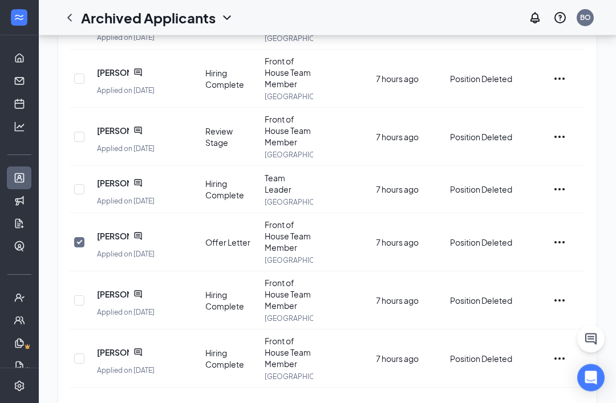
scroll to position [355, 0]
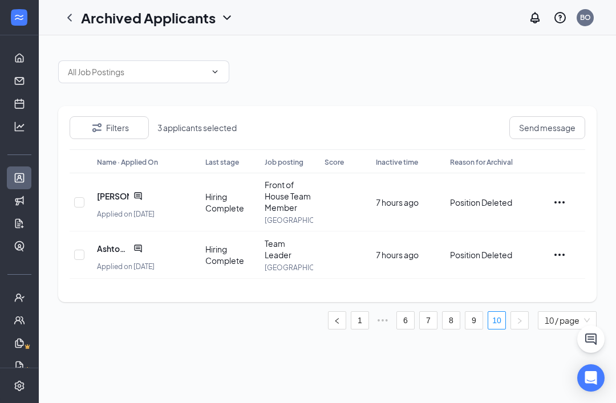
click at [461, 318] on link "9" at bounding box center [473, 320] width 17 height 17
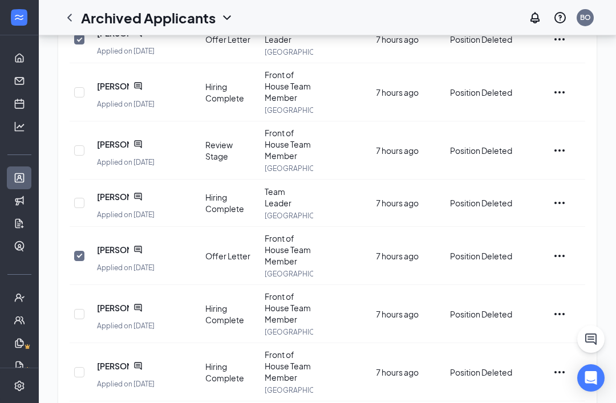
scroll to position [355, 0]
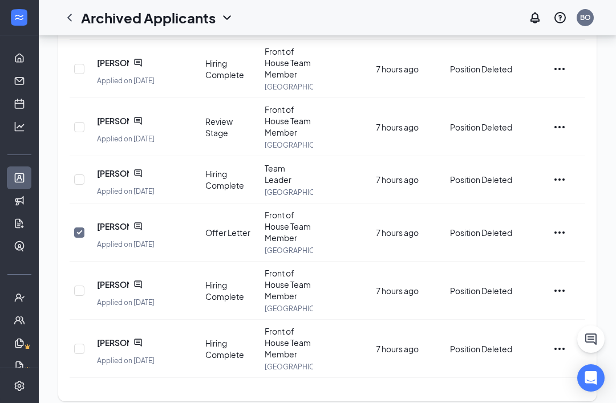
click at [461, 396] on div "100 / page" at bounding box center [567, 397] width 46 height 13
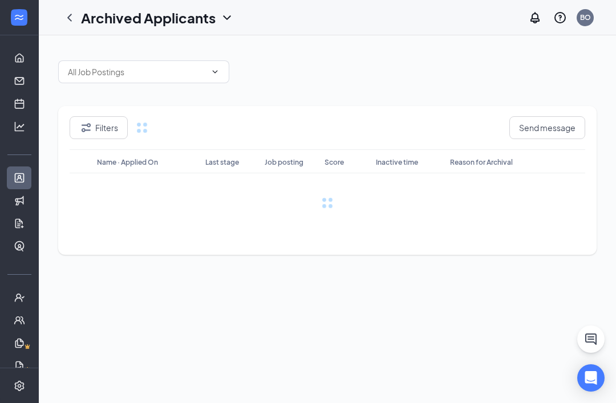
scroll to position [0, 0]
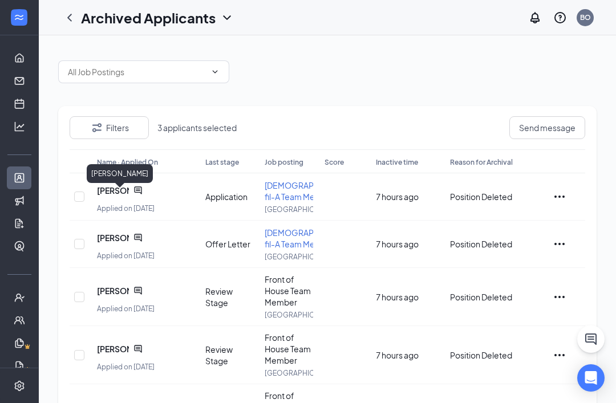
click at [80, 201] on input "checkbox" at bounding box center [79, 197] width 10 height 10
checkbox input "true"
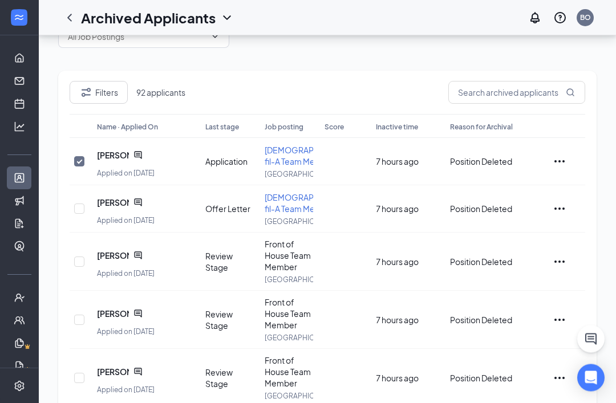
scroll to position [35, 0]
click at [82, 214] on input "checkbox" at bounding box center [79, 209] width 10 height 10
checkbox input "true"
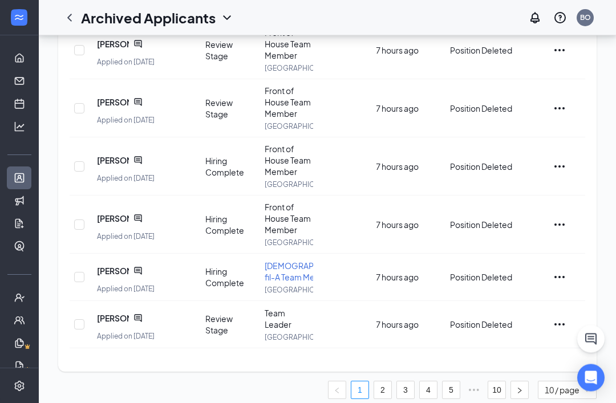
scroll to position [367, 0]
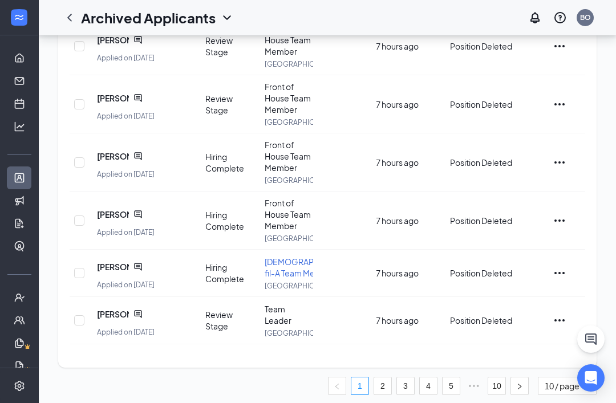
click at [79, 278] on input "checkbox" at bounding box center [79, 273] width 10 height 10
checkbox input "true"
click at [383, 395] on link "2" at bounding box center [382, 385] width 17 height 17
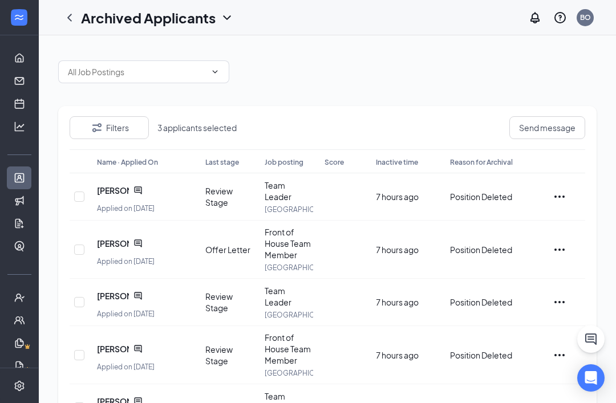
click at [83, 248] on input "checkbox" at bounding box center [79, 250] width 10 height 10
checkbox input "true"
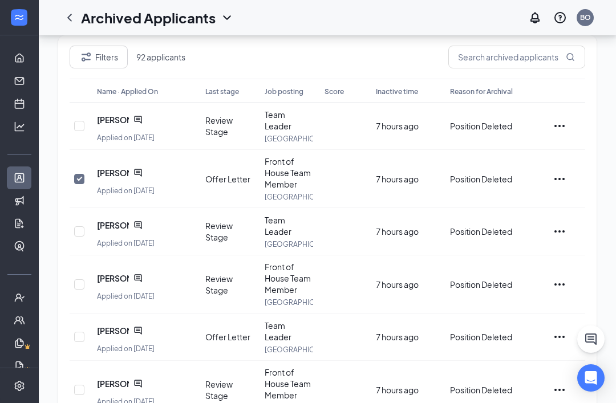
scroll to position [78, 0]
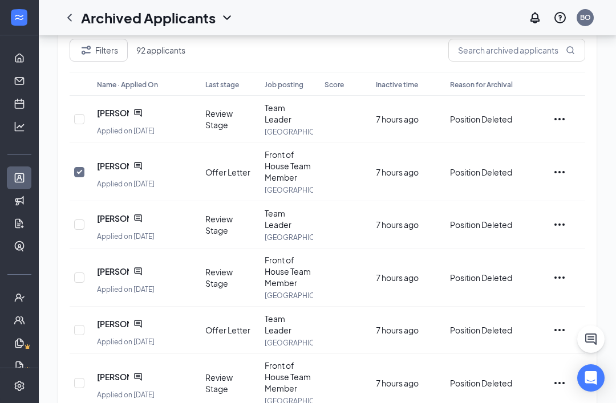
click at [82, 328] on input "checkbox" at bounding box center [79, 330] width 10 height 10
checkbox input "true"
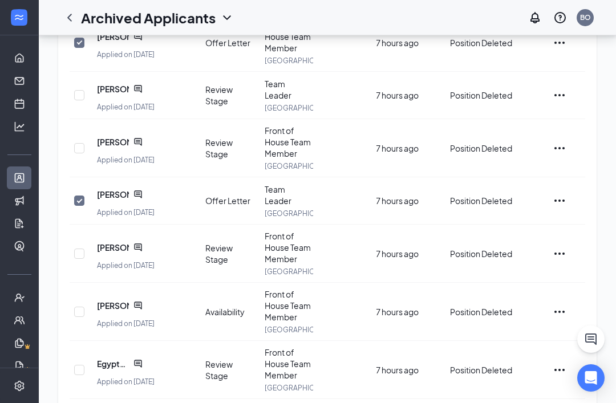
scroll to position [208, 0]
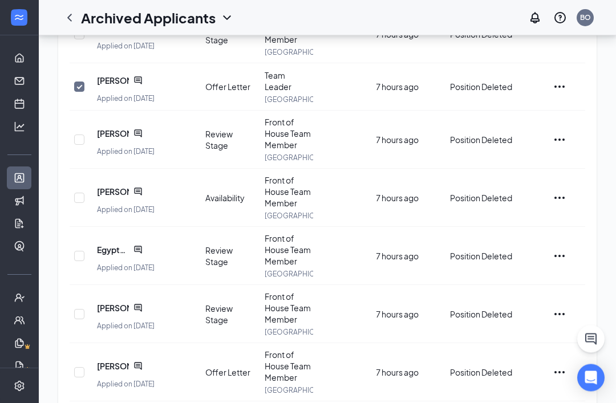
click at [82, 368] on input "checkbox" at bounding box center [79, 373] width 10 height 10
checkbox input "true"
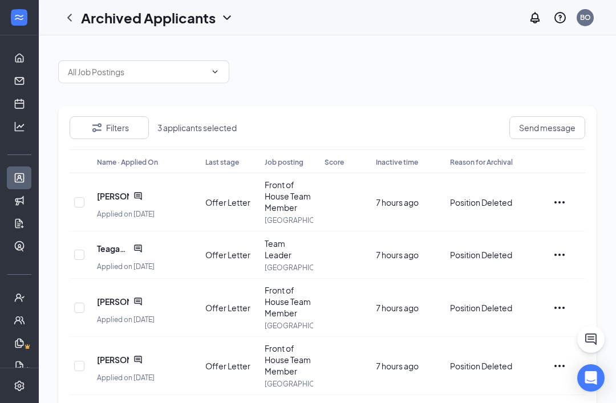
click at [83, 200] on input "checkbox" at bounding box center [79, 202] width 10 height 10
checkbox input "true"
click at [80, 257] on input "checkbox" at bounding box center [79, 255] width 10 height 10
checkbox input "true"
click at [80, 308] on input "checkbox" at bounding box center [79, 308] width 10 height 10
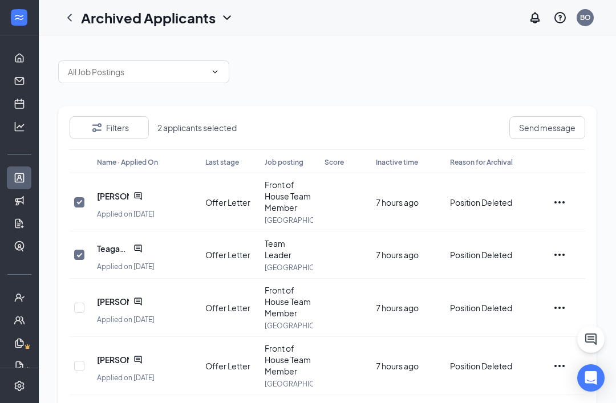
checkbox input "true"
click at [82, 365] on input "checkbox" at bounding box center [79, 366] width 10 height 10
checkbox input "true"
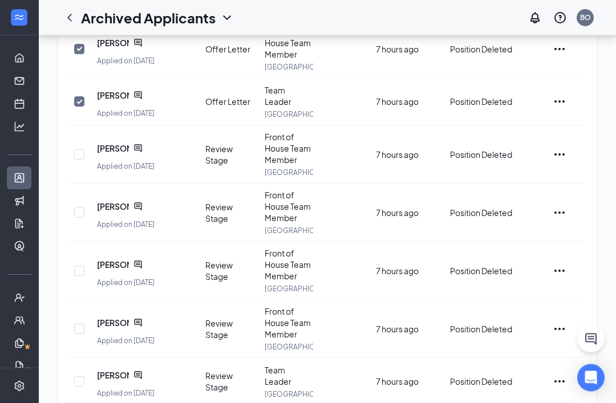
scroll to position [343, 0]
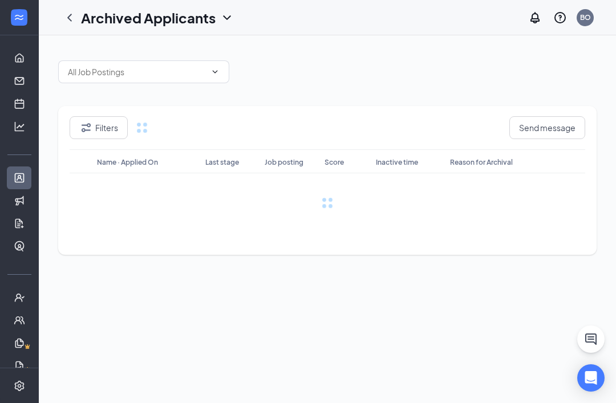
scroll to position [0, 0]
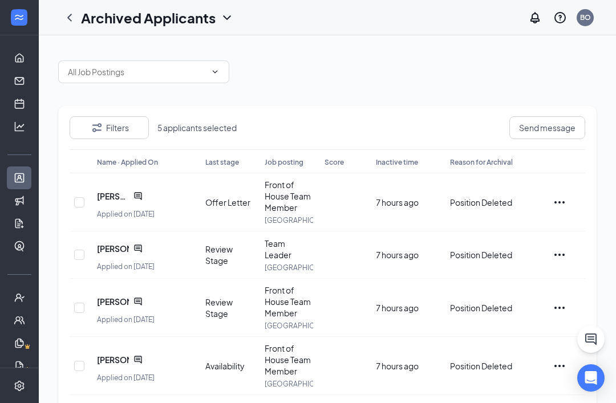
click at [79, 198] on input "checkbox" at bounding box center [79, 202] width 10 height 10
checkbox input "true"
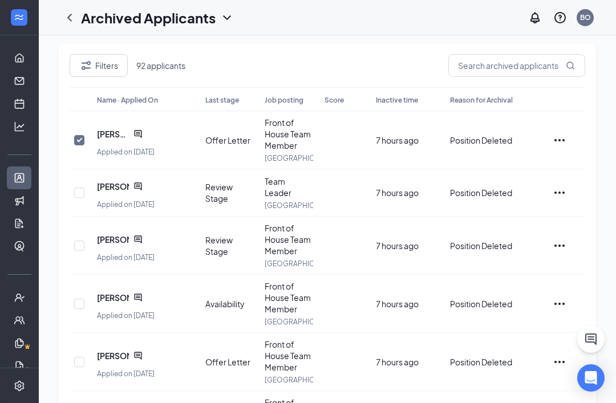
scroll to position [78, 0]
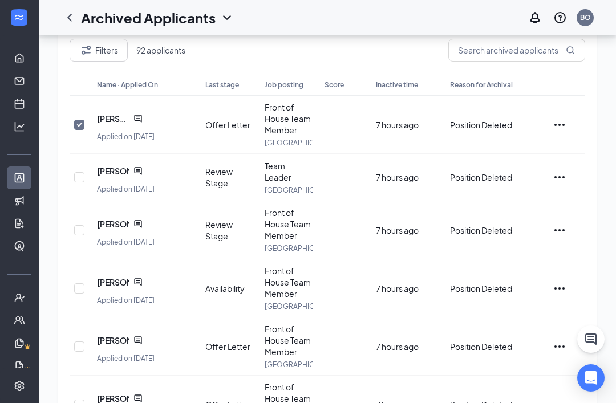
click at [78, 343] on input "checkbox" at bounding box center [79, 347] width 10 height 10
checkbox input "true"
click at [79, 406] on input "checkbox" at bounding box center [79, 405] width 10 height 10
checkbox input "true"
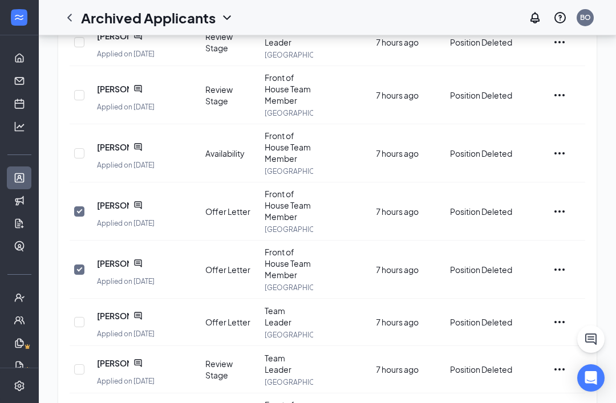
click at [78, 319] on input "checkbox" at bounding box center [79, 322] width 10 height 10
checkbox input "true"
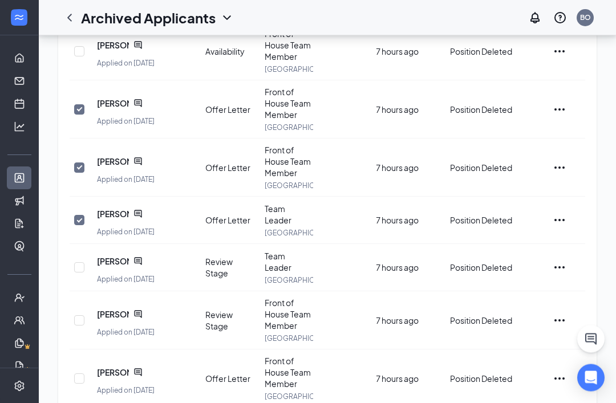
scroll to position [324, 0]
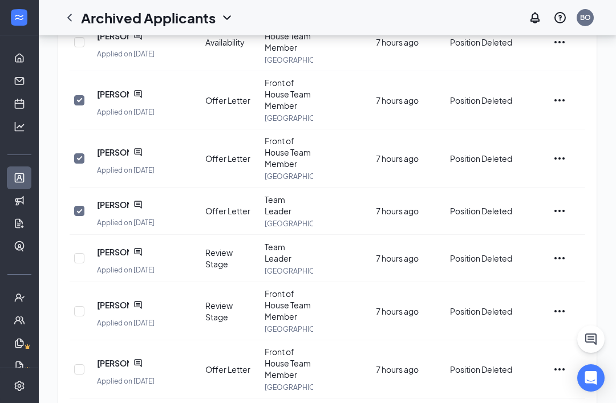
click at [77, 368] on input "checkbox" at bounding box center [79, 369] width 10 height 10
checkbox input "true"
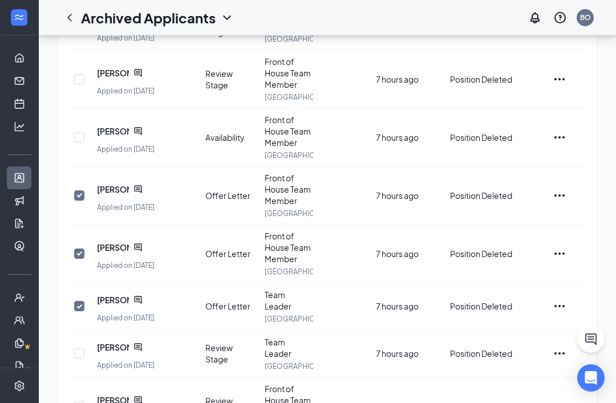
scroll to position [343, 0]
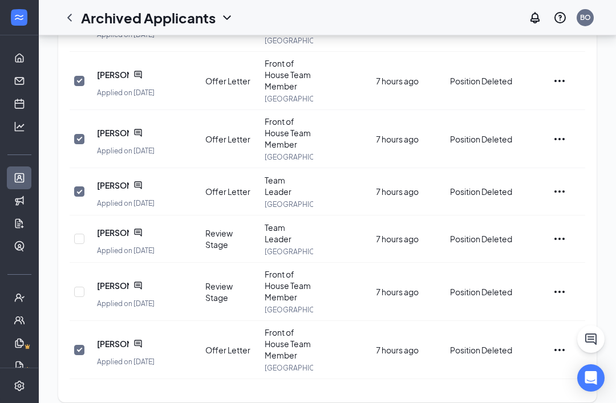
click at [461, 395] on div "100 / page" at bounding box center [567, 398] width 46 height 13
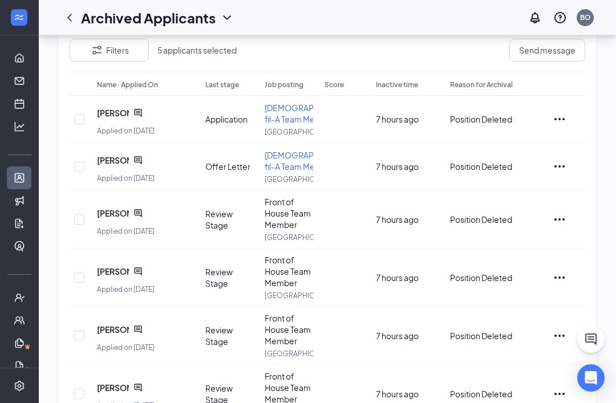
scroll to position [0, 0]
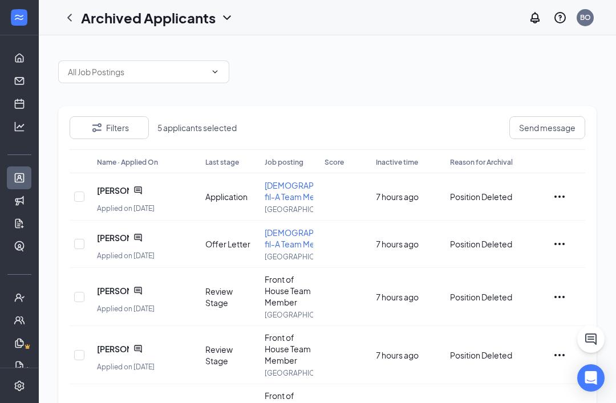
click at [461, 128] on span "Send message" at bounding box center [547, 127] width 56 height 11
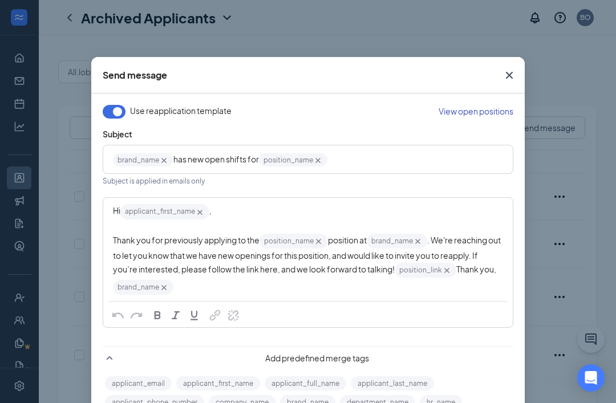
click at [461, 76] on icon "Cross" at bounding box center [509, 75] width 7 height 7
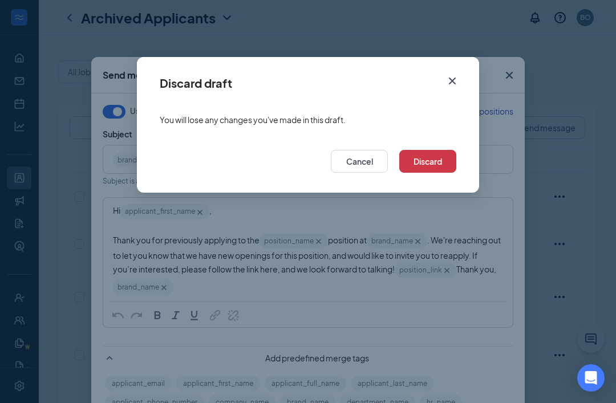
click at [439, 162] on button "Discard" at bounding box center [427, 161] width 57 height 23
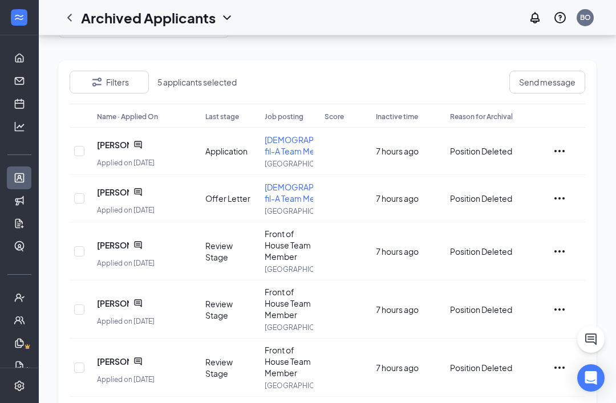
scroll to position [47, 0]
